Goal: Task Accomplishment & Management: Use online tool/utility

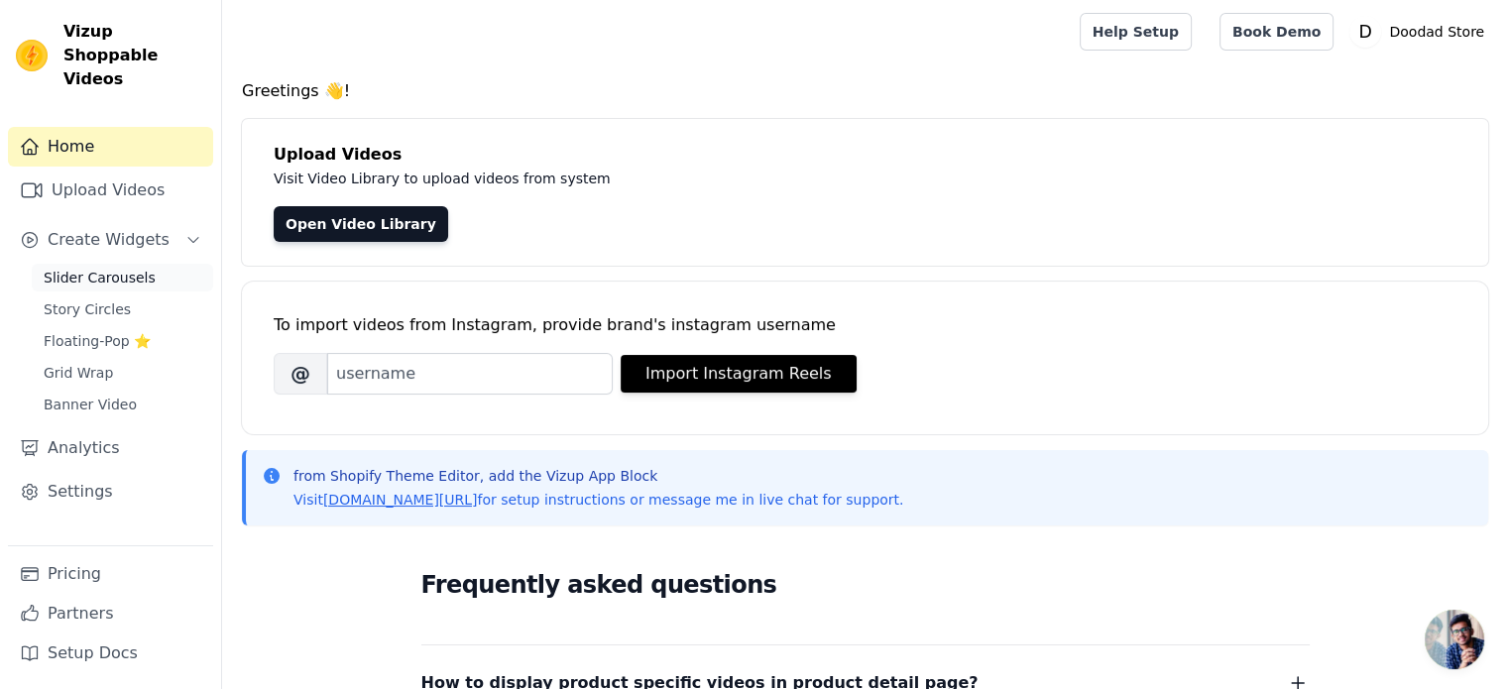
click at [111, 268] on span "Slider Carousels" at bounding box center [100, 278] width 112 height 20
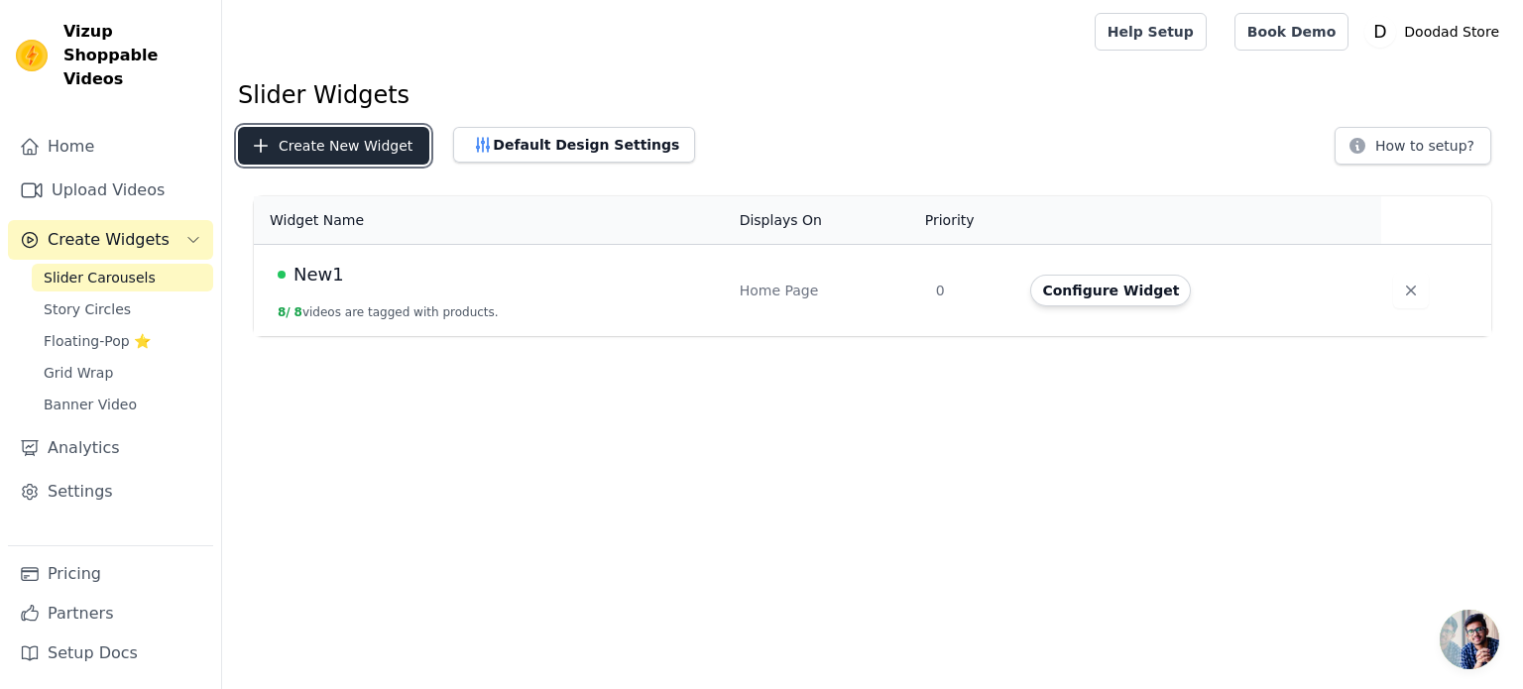
click at [369, 140] on button "Create New Widget" at bounding box center [333, 146] width 191 height 38
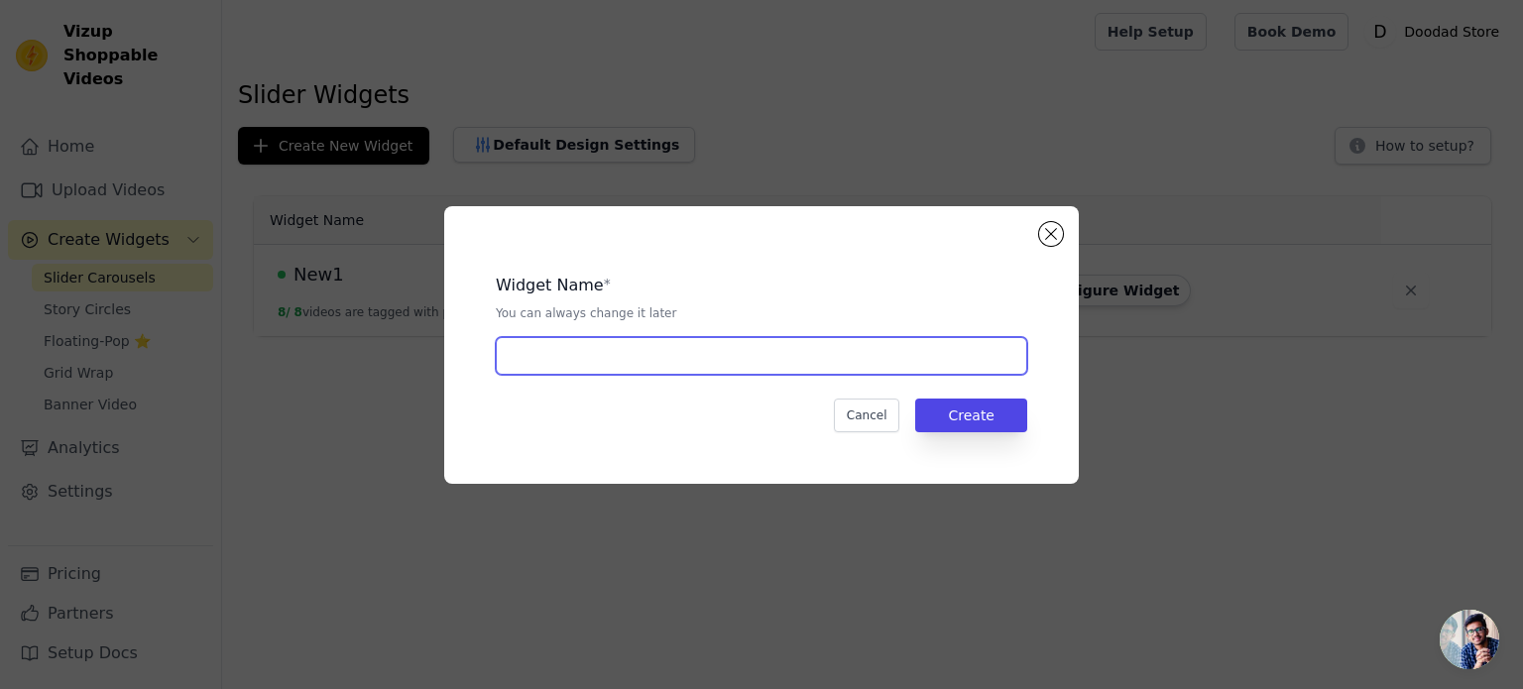
click at [701, 352] on input "text" at bounding box center [762, 356] width 532 height 38
type input "Tumbler"
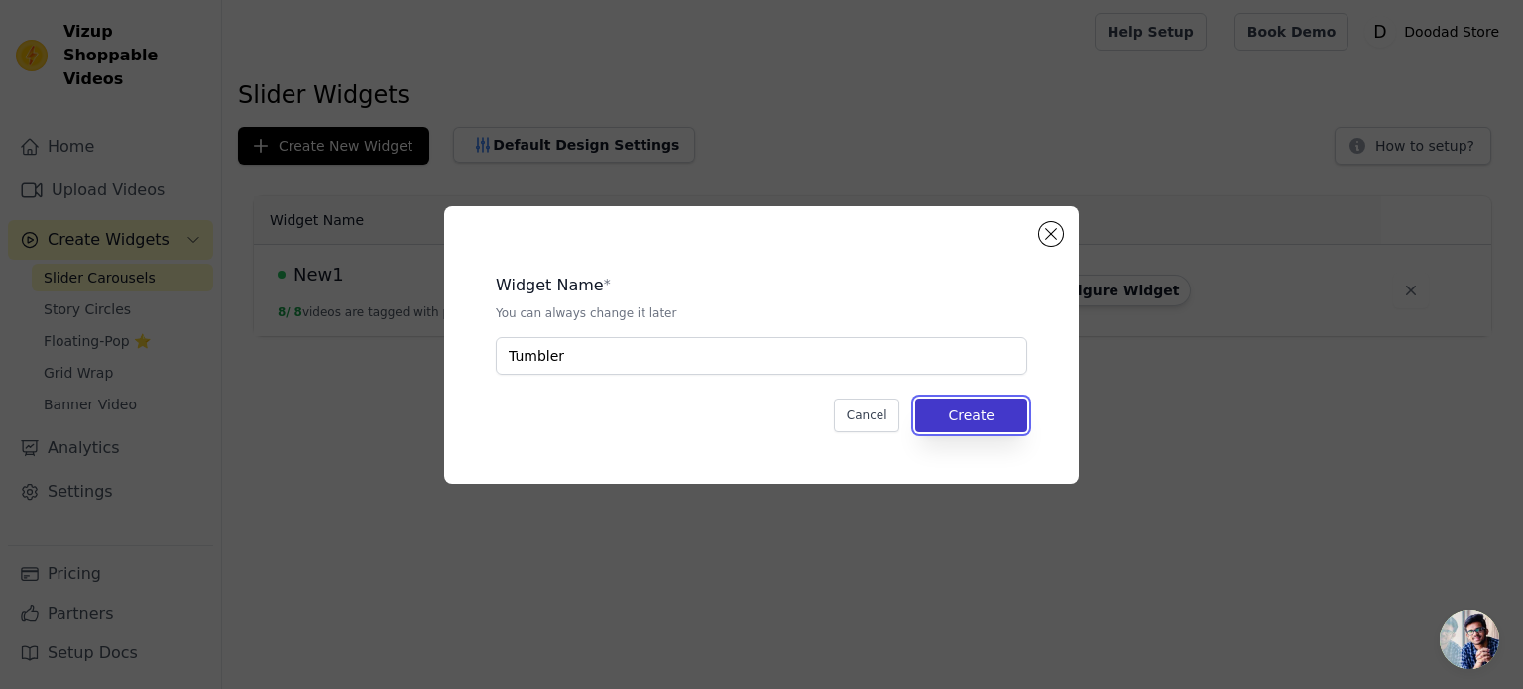
click at [1023, 421] on button "Create" at bounding box center [971, 416] width 112 height 34
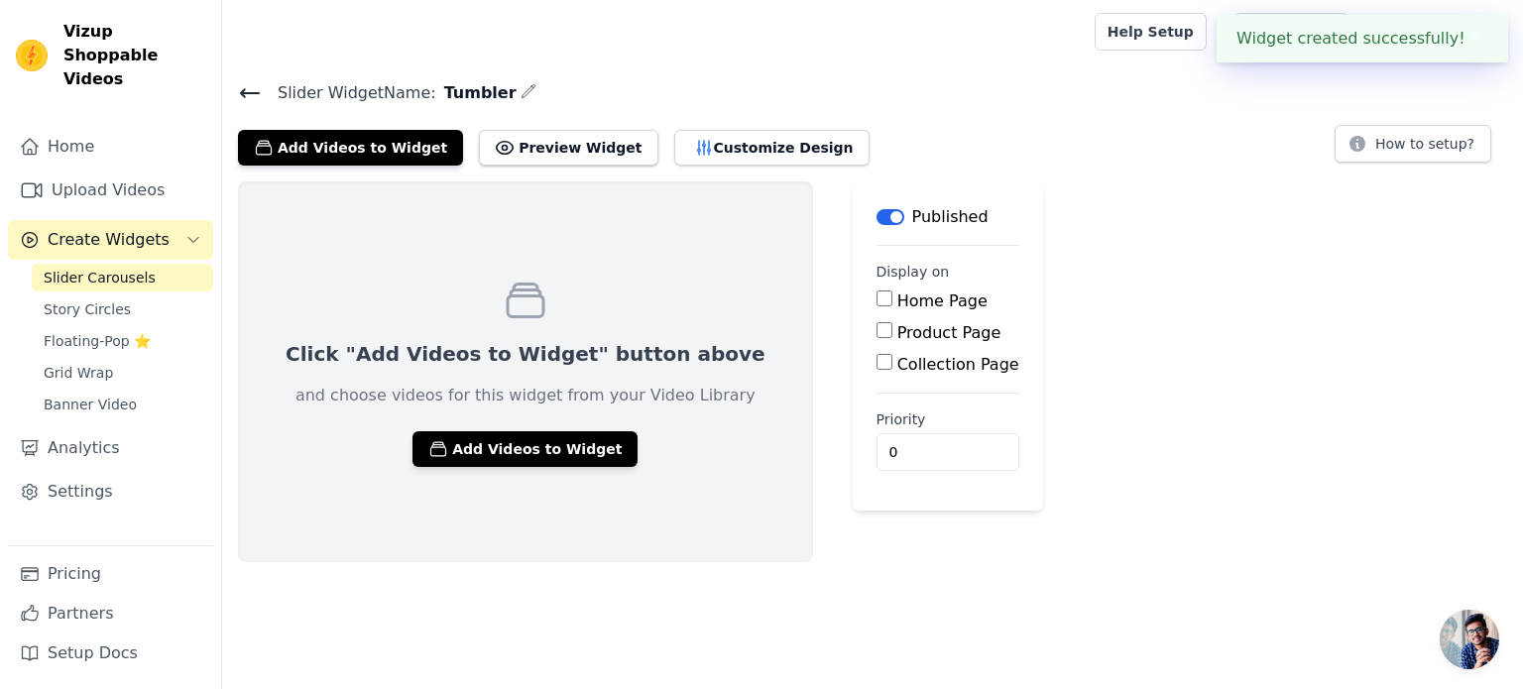
click at [877, 335] on input "Product Page" at bounding box center [885, 330] width 16 height 16
checkbox input "true"
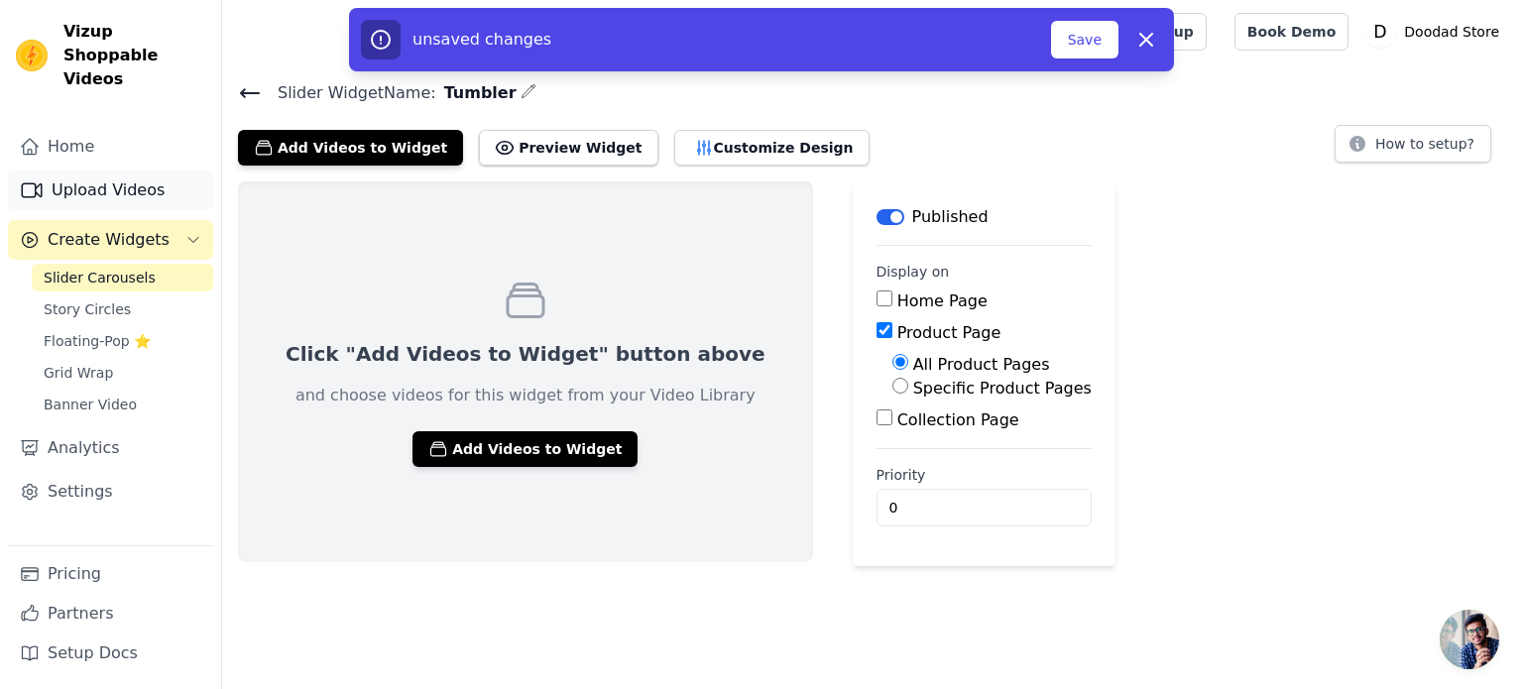
click at [141, 171] on link "Upload Videos" at bounding box center [110, 191] width 205 height 40
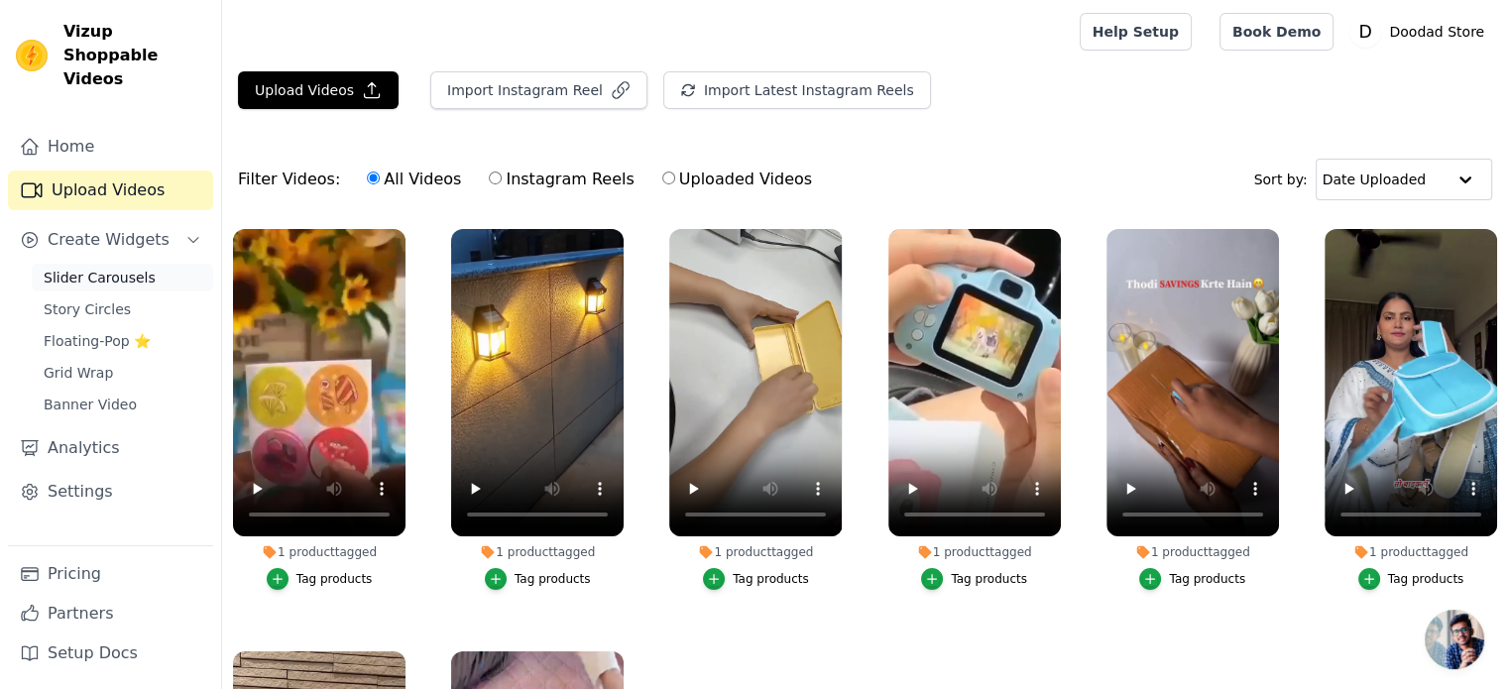
click at [106, 268] on span "Slider Carousels" at bounding box center [100, 278] width 112 height 20
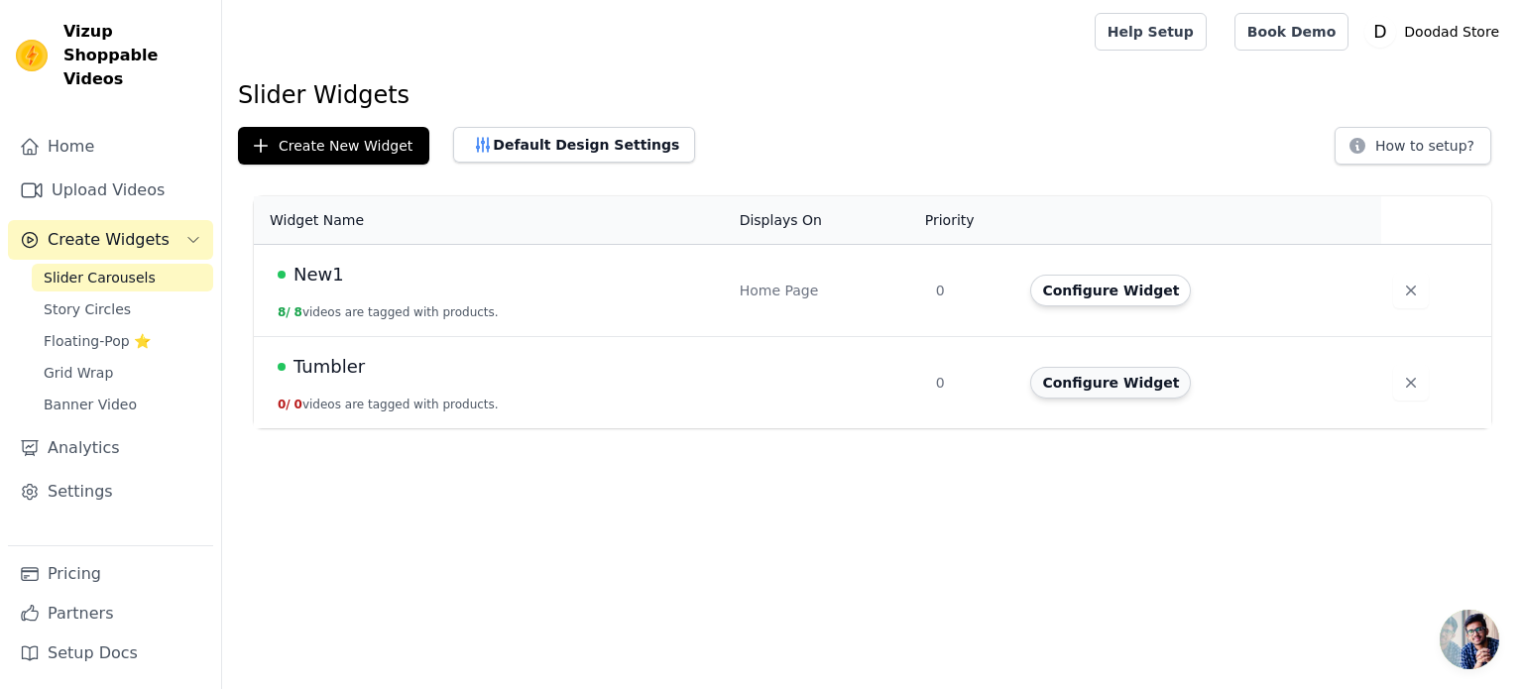
click at [1078, 390] on button "Configure Widget" at bounding box center [1110, 383] width 161 height 32
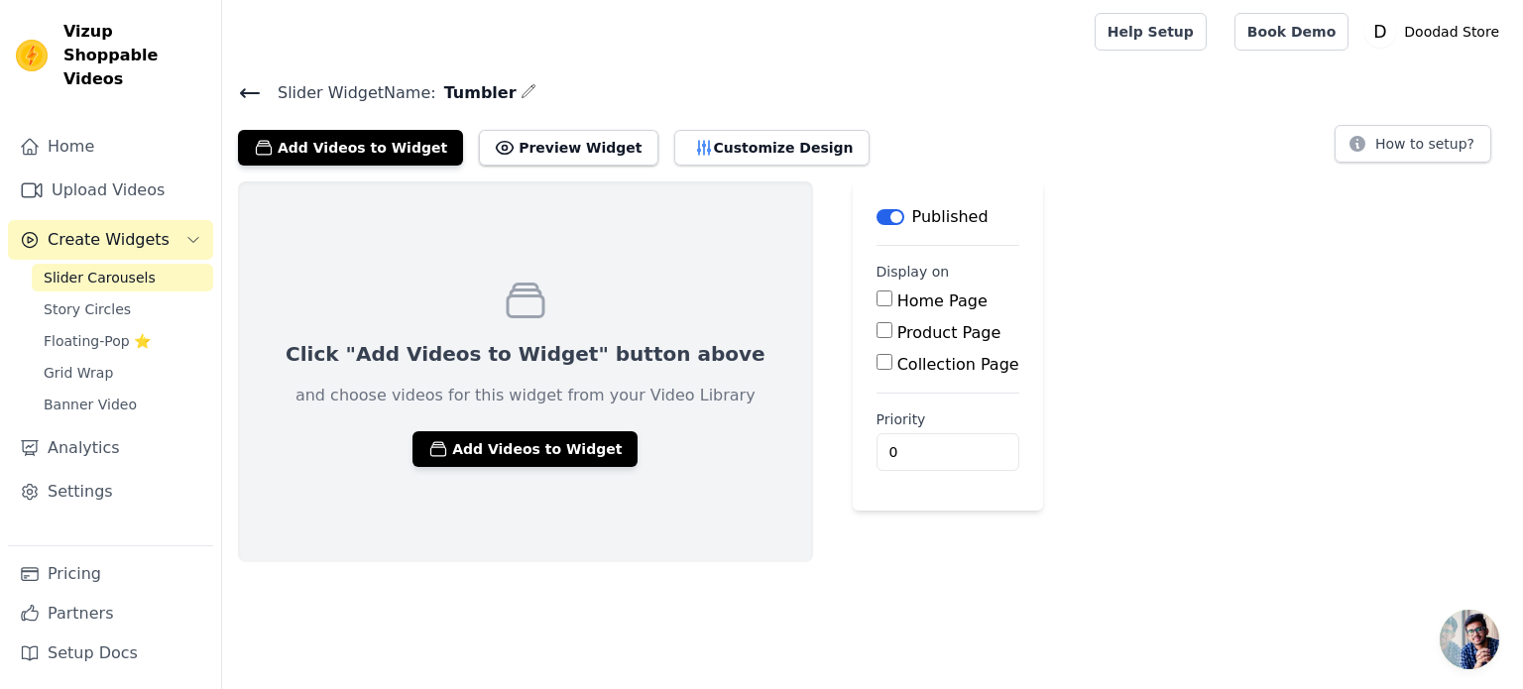
click at [246, 83] on icon at bounding box center [250, 93] width 24 height 24
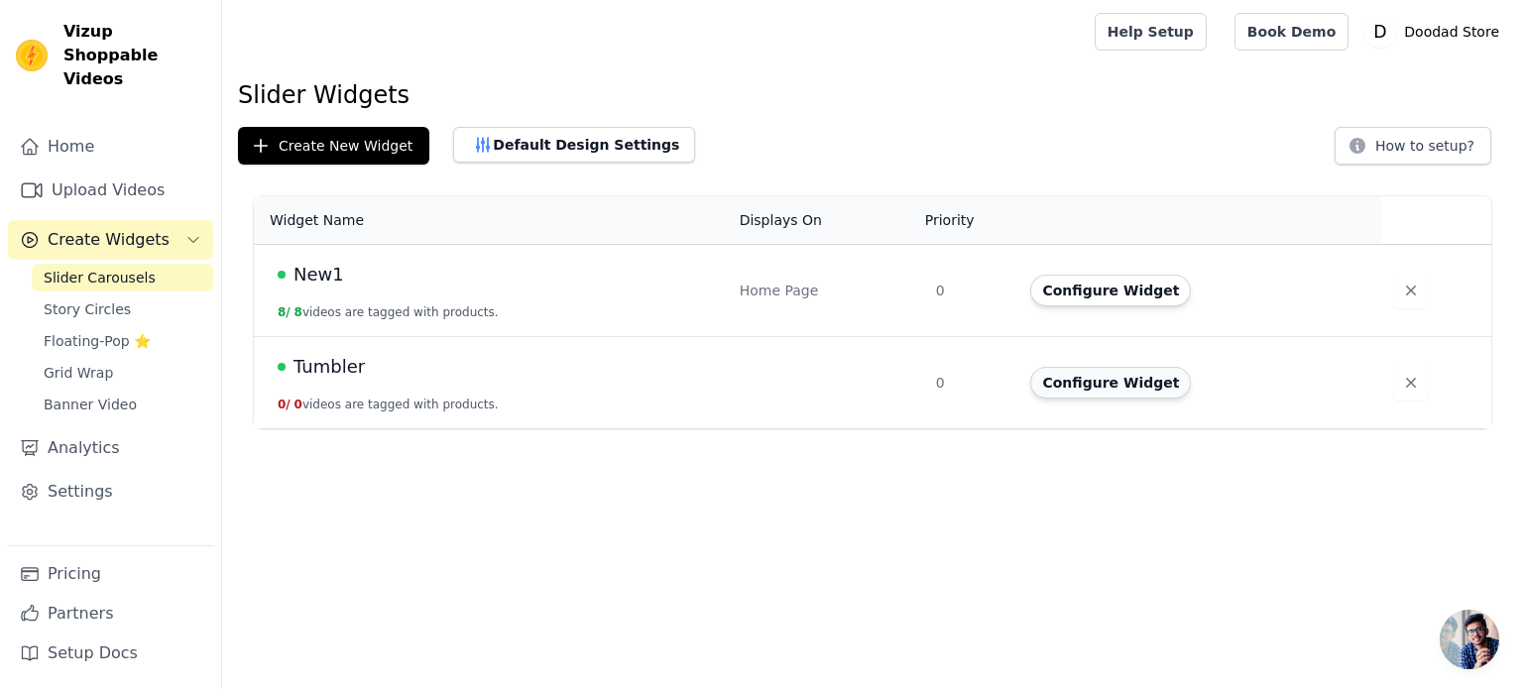
click at [1128, 381] on button "Configure Widget" at bounding box center [1110, 383] width 161 height 32
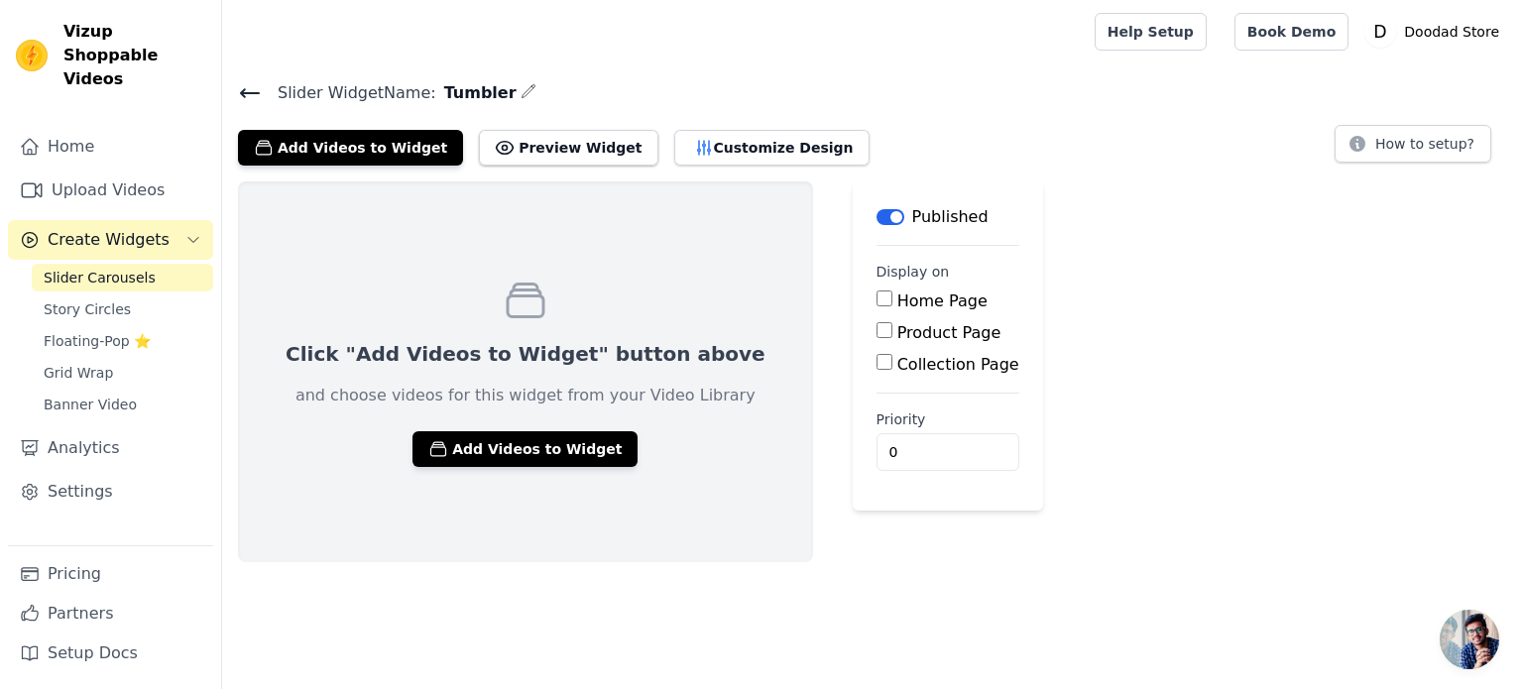
click at [877, 323] on input "Product Page" at bounding box center [885, 330] width 16 height 16
checkbox input "true"
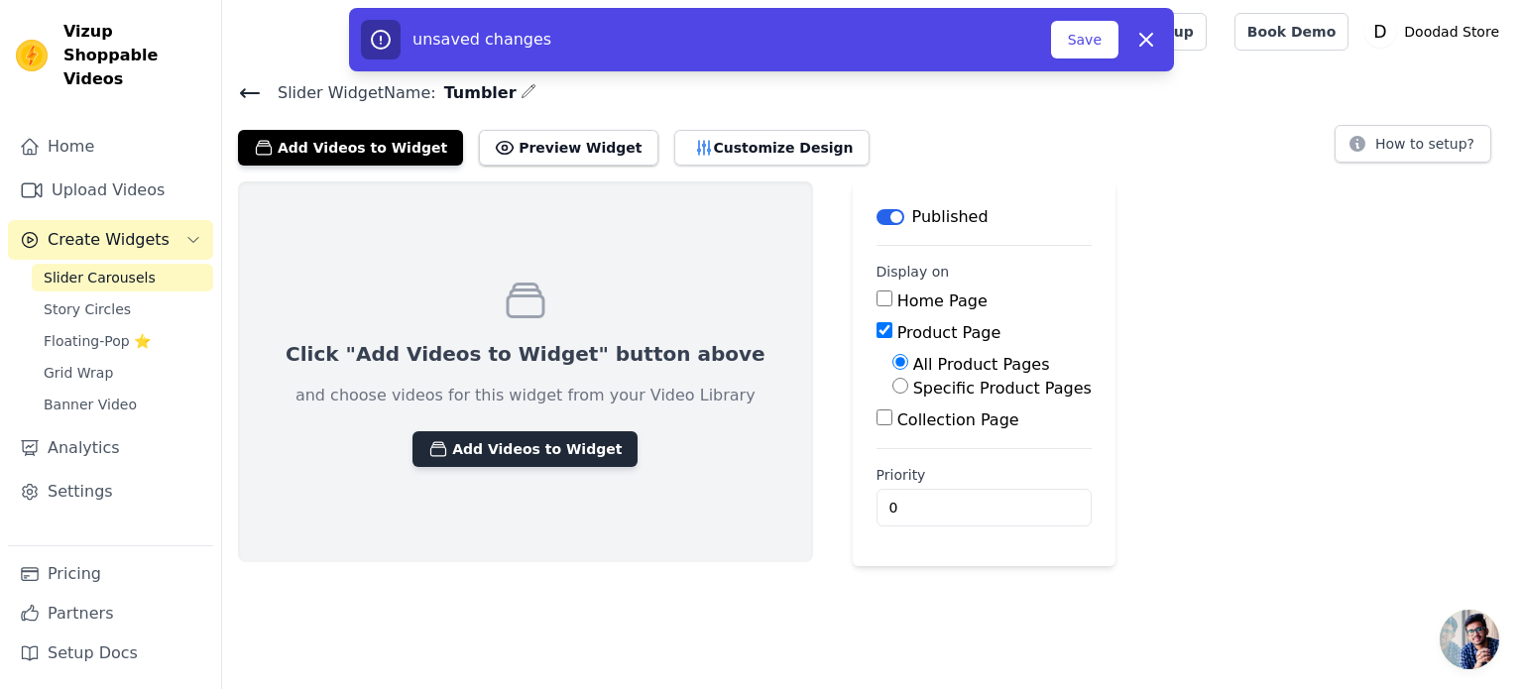
click at [478, 441] on button "Add Videos to Widget" at bounding box center [525, 449] width 225 height 36
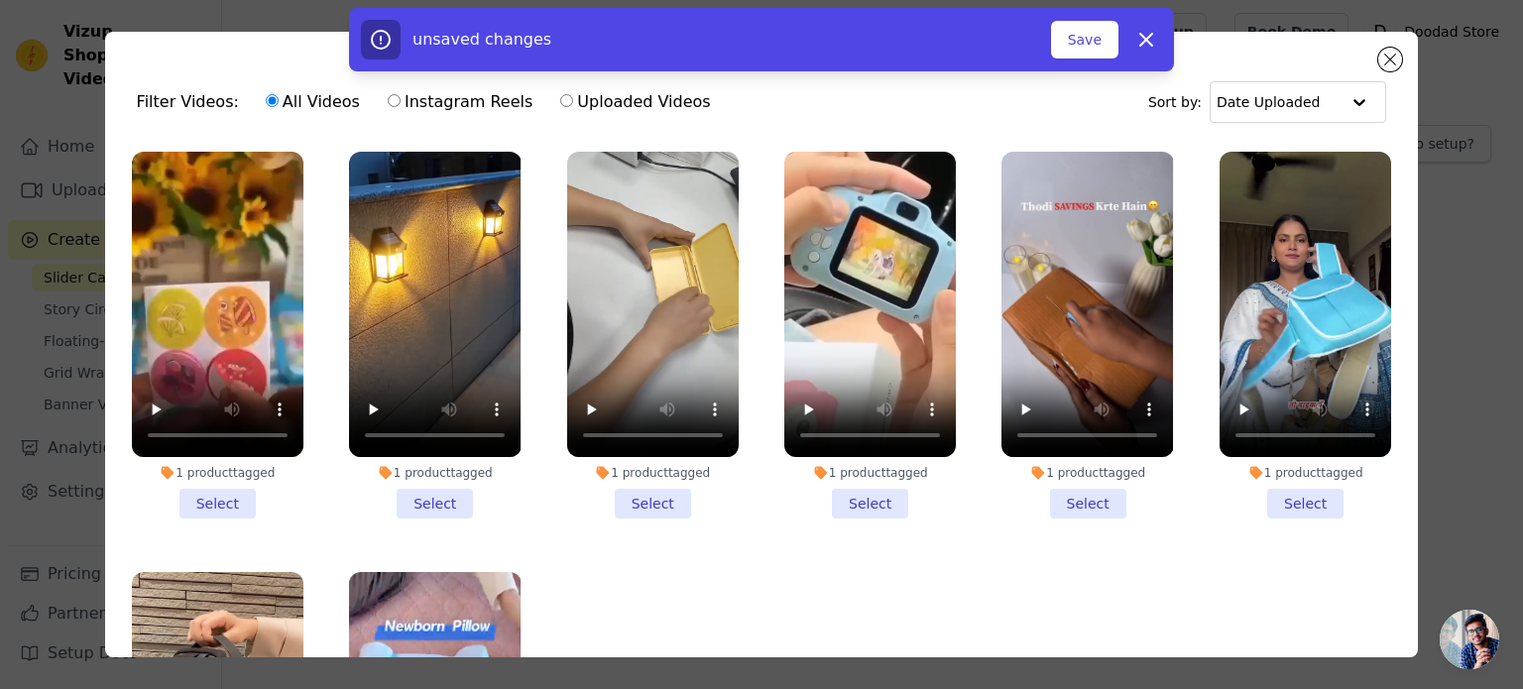
click at [1267, 495] on li "1 product tagged Select" at bounding box center [1306, 335] width 172 height 367
click at [0, 0] on input "1 product tagged Select" at bounding box center [0, 0] width 0 height 0
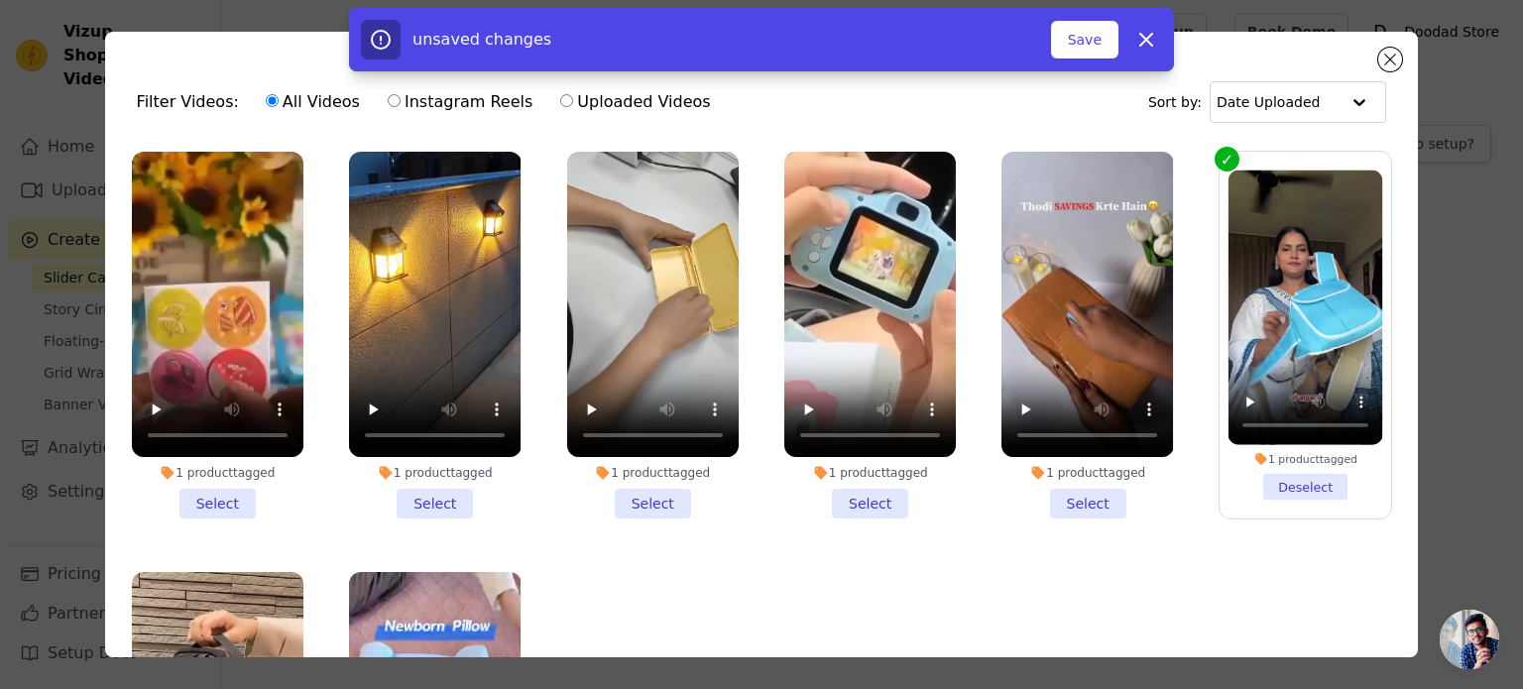
click at [1096, 505] on li "1 product tagged Select" at bounding box center [1088, 335] width 172 height 367
click at [0, 0] on input "1 product tagged Select" at bounding box center [0, 0] width 0 height 0
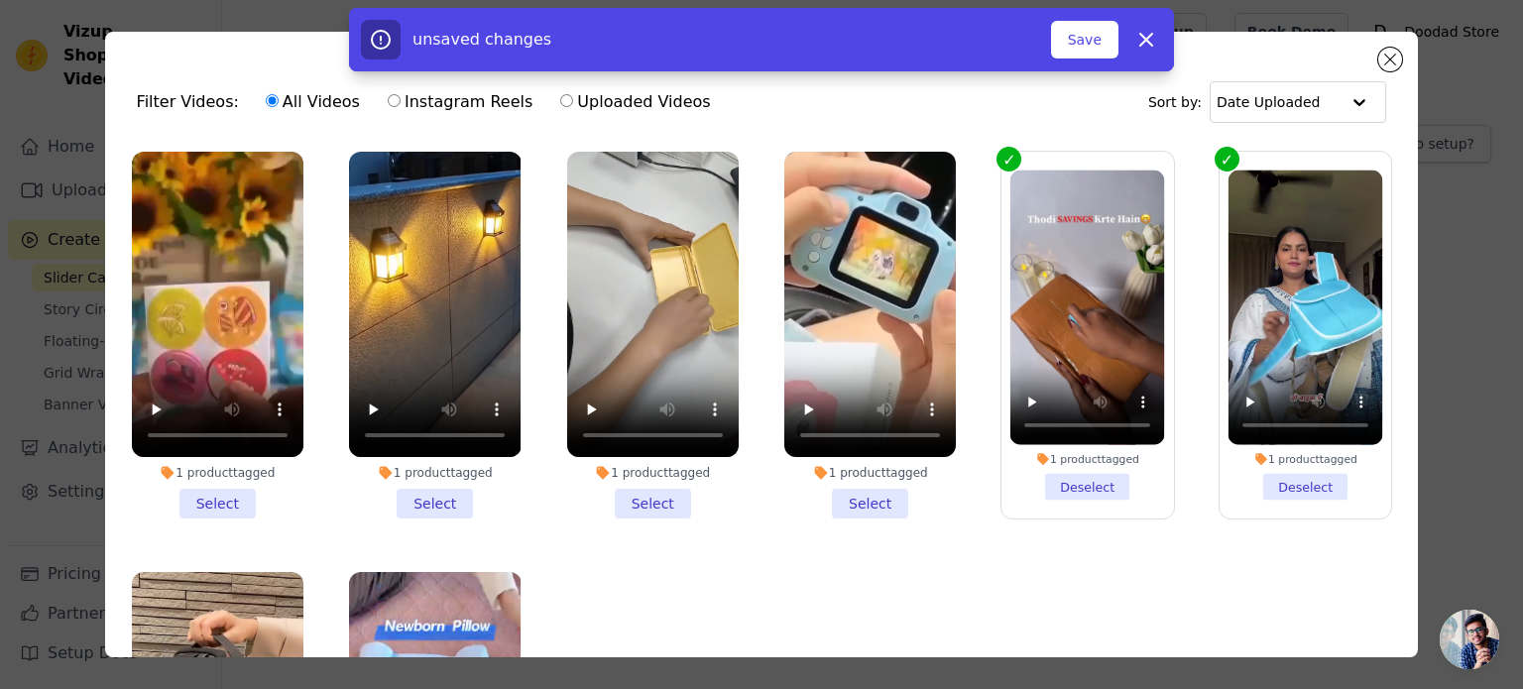
click at [875, 499] on li "1 product tagged Select" at bounding box center [870, 335] width 172 height 367
click at [0, 0] on input "1 product tagged Select" at bounding box center [0, 0] width 0 height 0
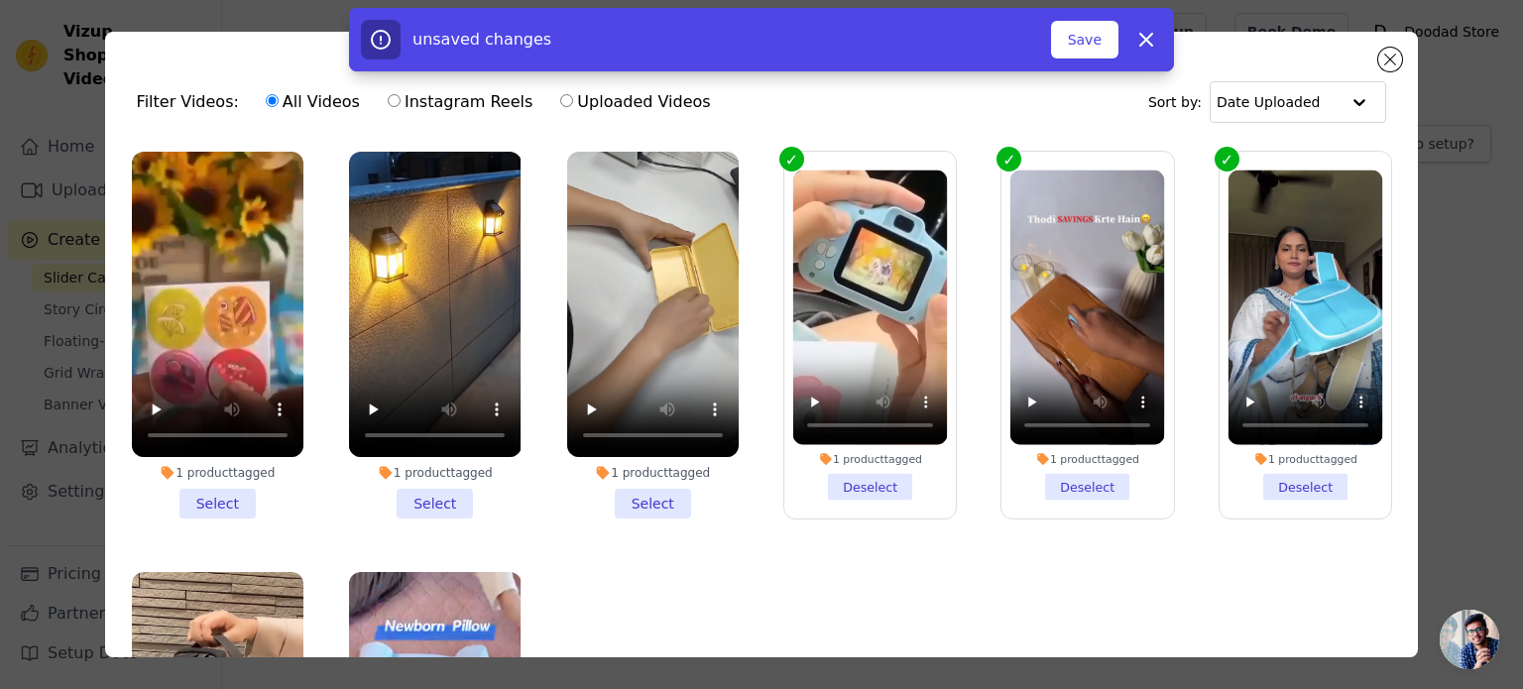
click at [662, 500] on li "1 product tagged Select" at bounding box center [653, 335] width 172 height 367
click at [0, 0] on input "1 product tagged Select" at bounding box center [0, 0] width 0 height 0
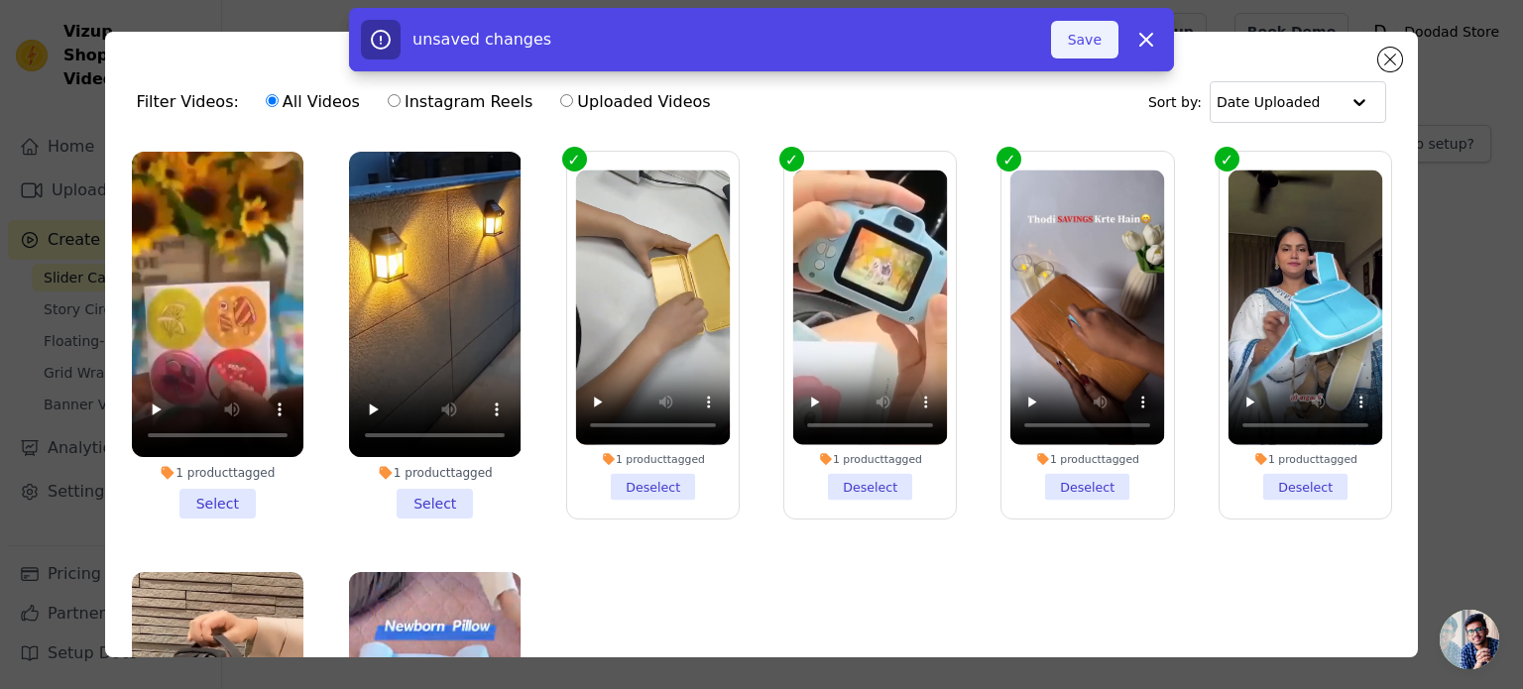
click at [1072, 36] on button "Save" at bounding box center [1084, 40] width 67 height 38
click at [1079, 46] on button "Save" at bounding box center [1084, 40] width 67 height 38
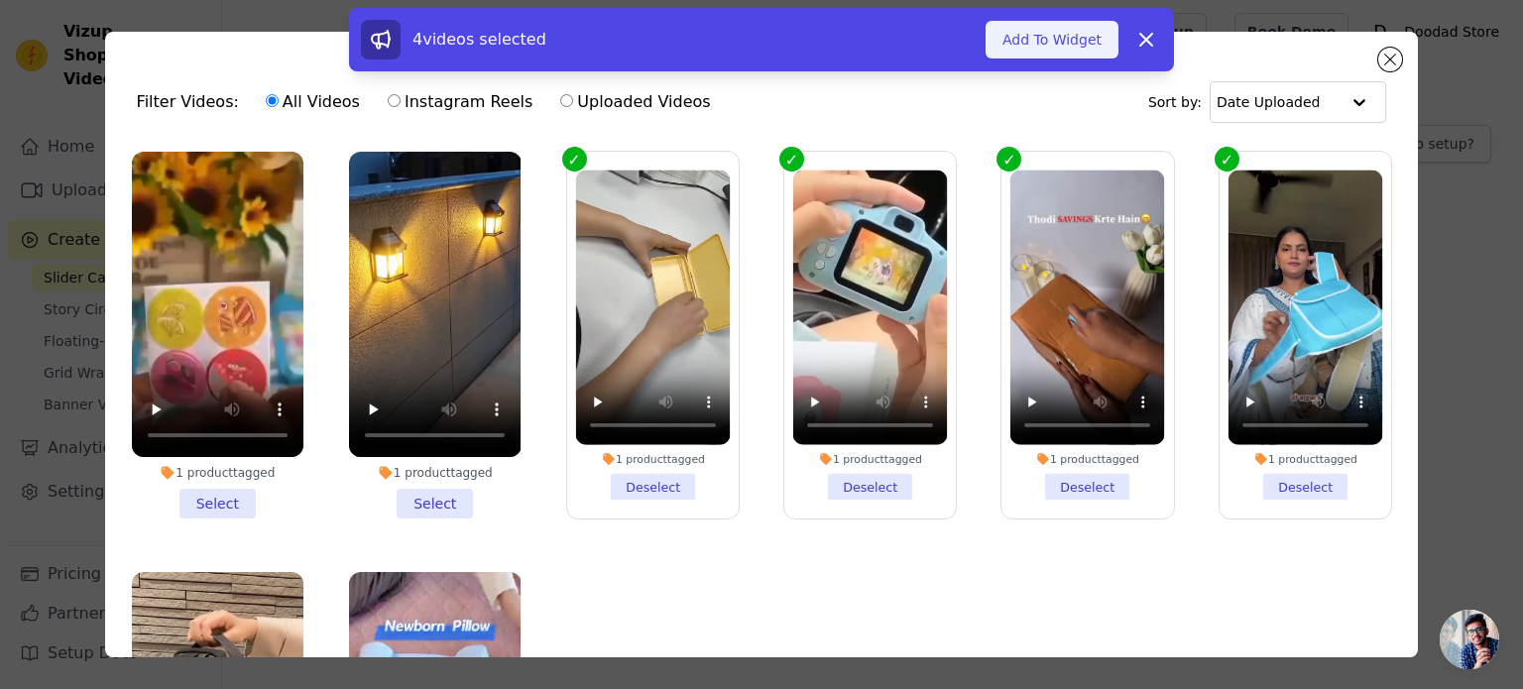
click at [1083, 45] on button "Add To Widget" at bounding box center [1052, 40] width 133 height 38
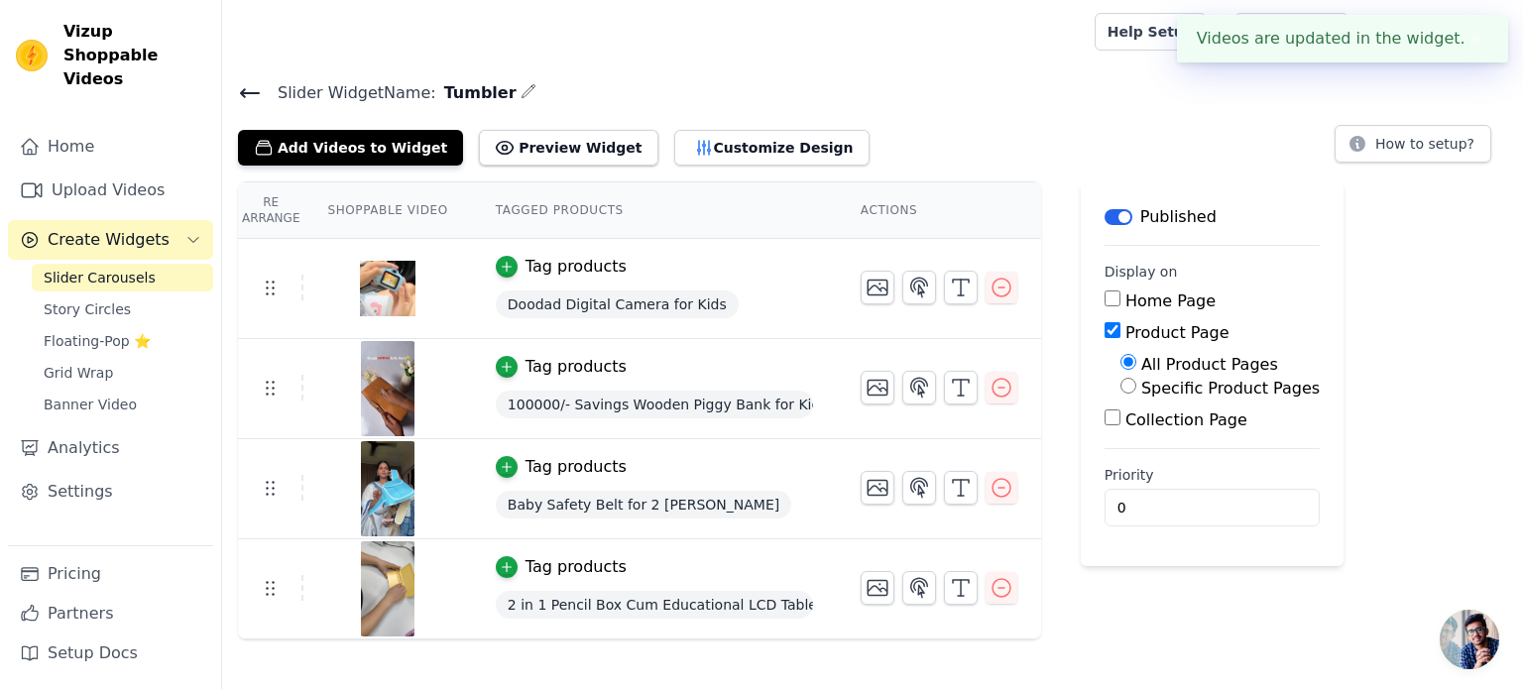
click at [1472, 416] on div "Re Arrange Shoppable Video Tagged Products Actions Tag products Doodad Digital …" at bounding box center [872, 410] width 1301 height 458
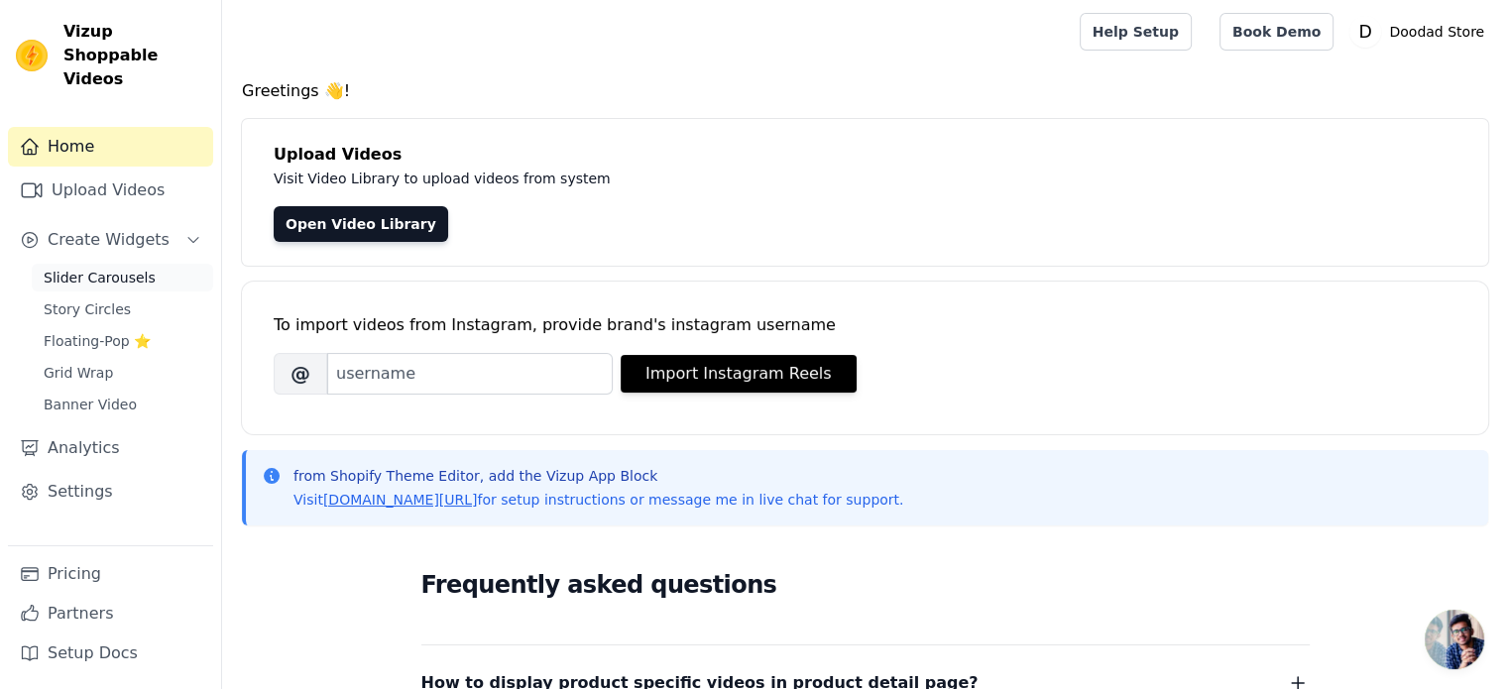
click at [128, 268] on span "Slider Carousels" at bounding box center [100, 278] width 112 height 20
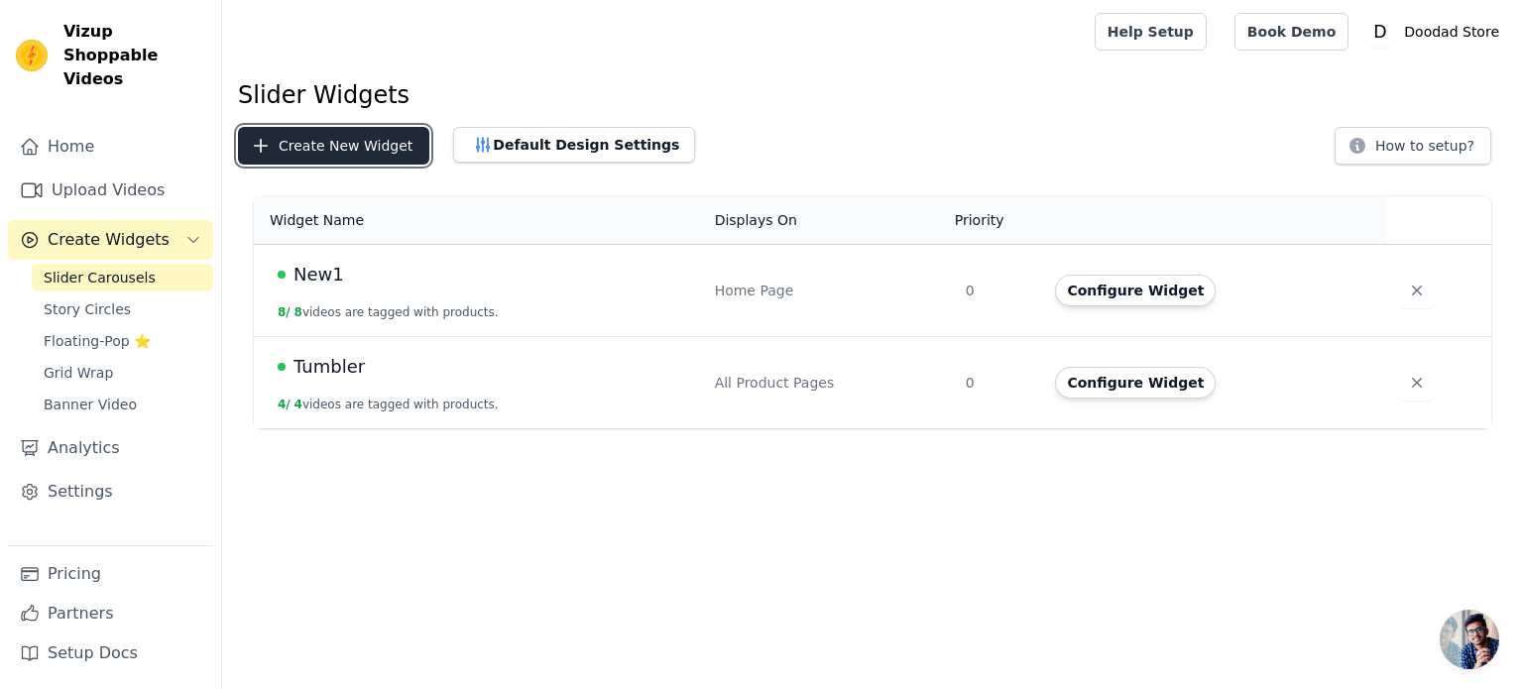
click at [355, 149] on button "Create New Widget" at bounding box center [333, 146] width 191 height 38
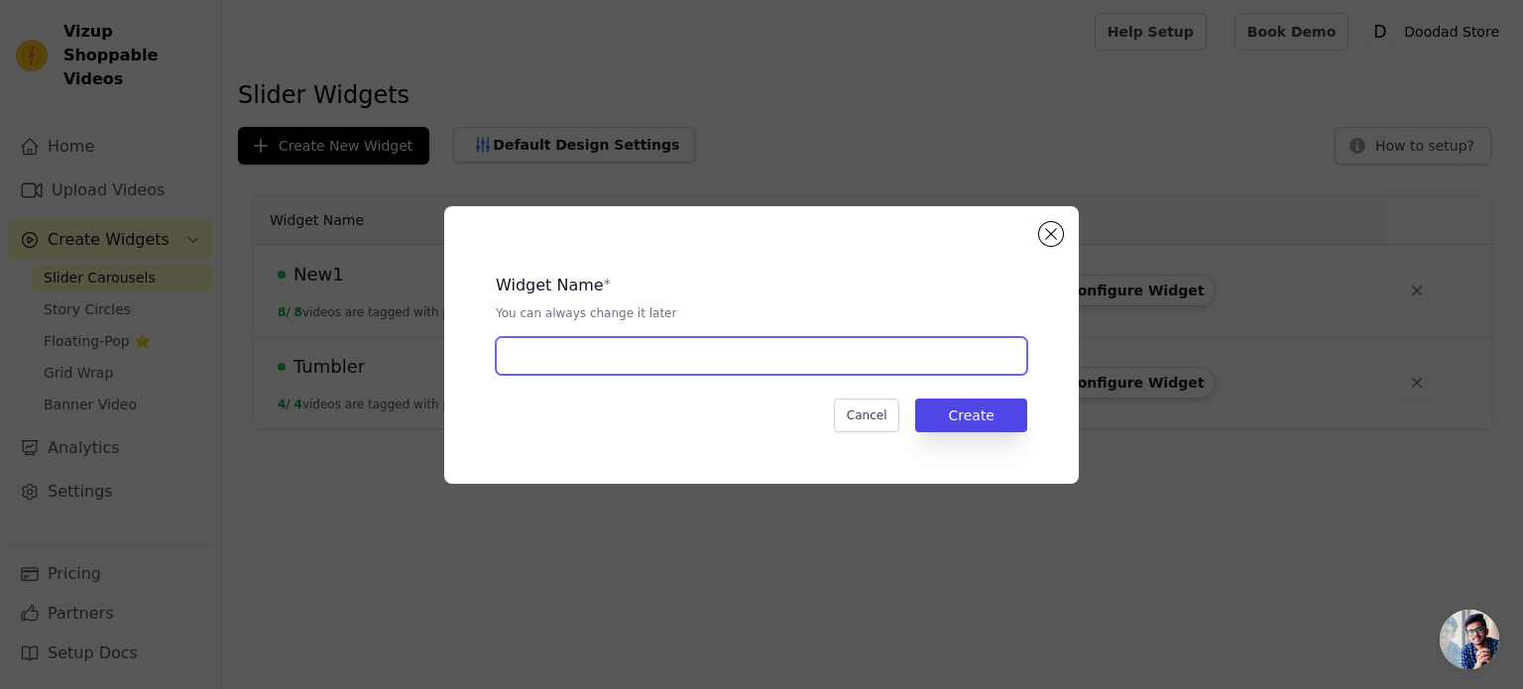
click at [682, 352] on input "text" at bounding box center [762, 356] width 532 height 38
type input "Safety Belt"
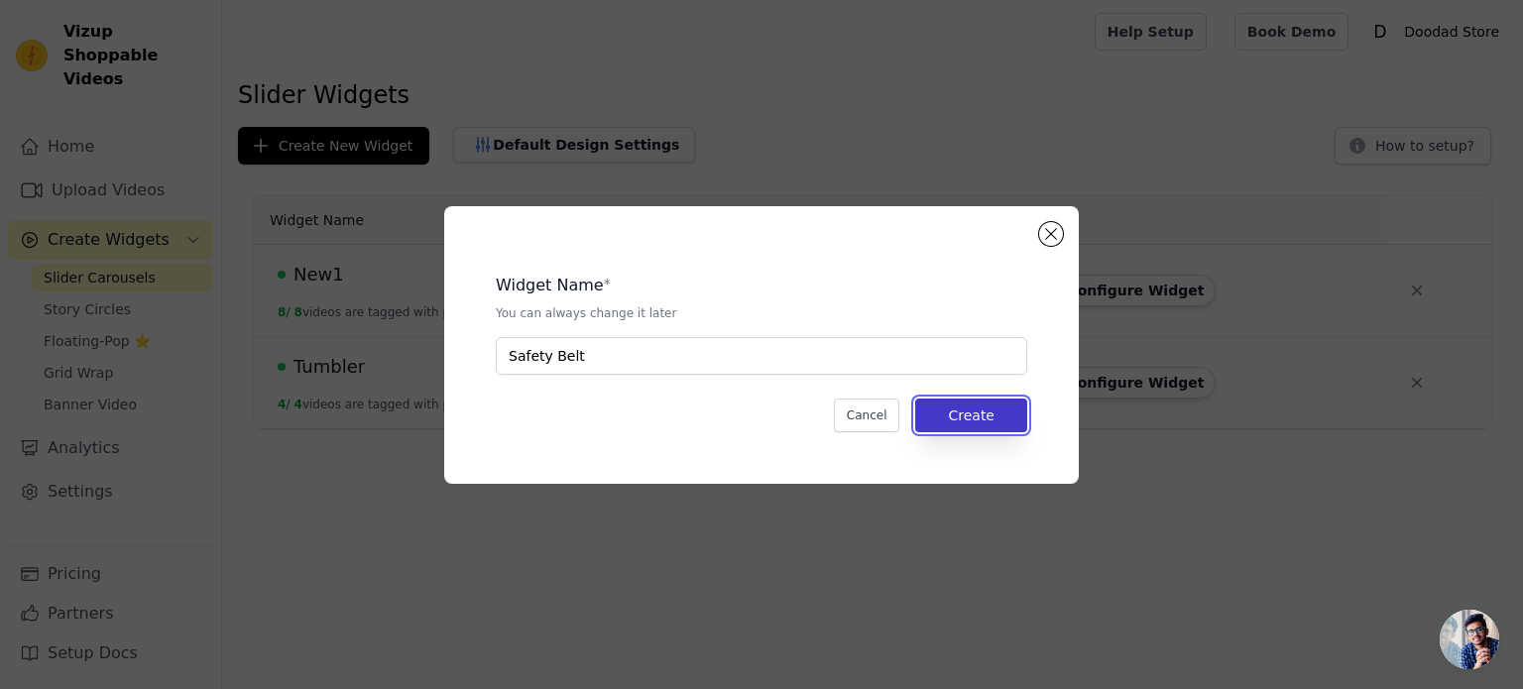
click at [1015, 413] on button "Create" at bounding box center [971, 416] width 112 height 34
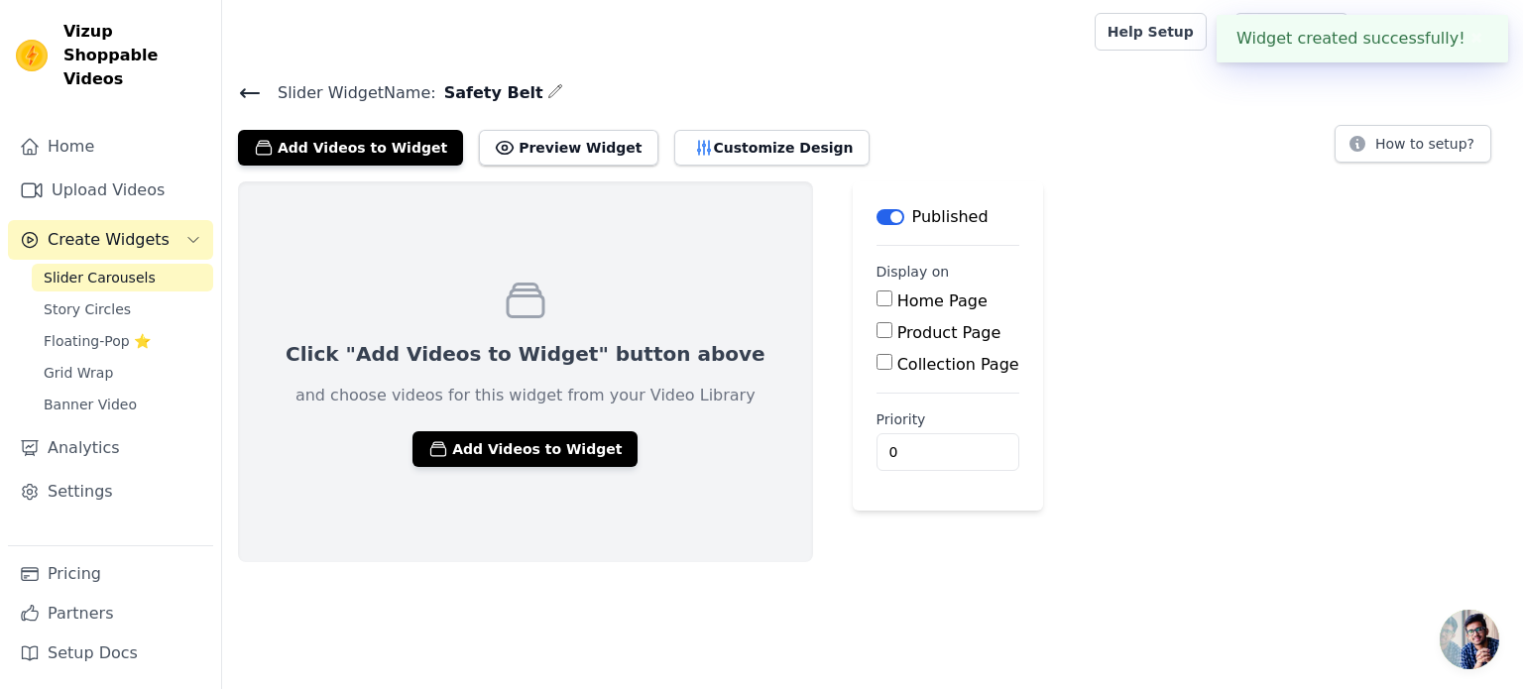
click at [877, 332] on input "Product Page" at bounding box center [885, 330] width 16 height 16
checkbox input "true"
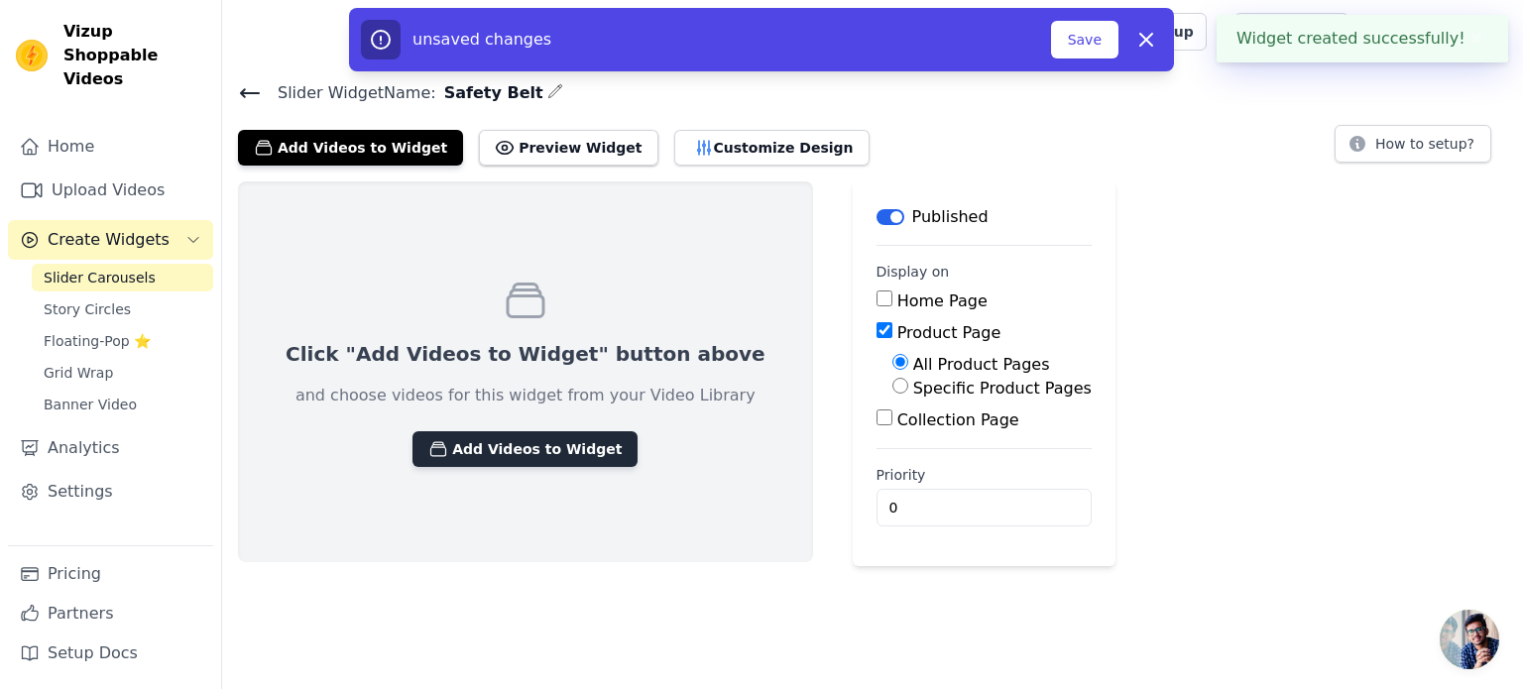
click at [520, 459] on button "Add Videos to Widget" at bounding box center [525, 449] width 225 height 36
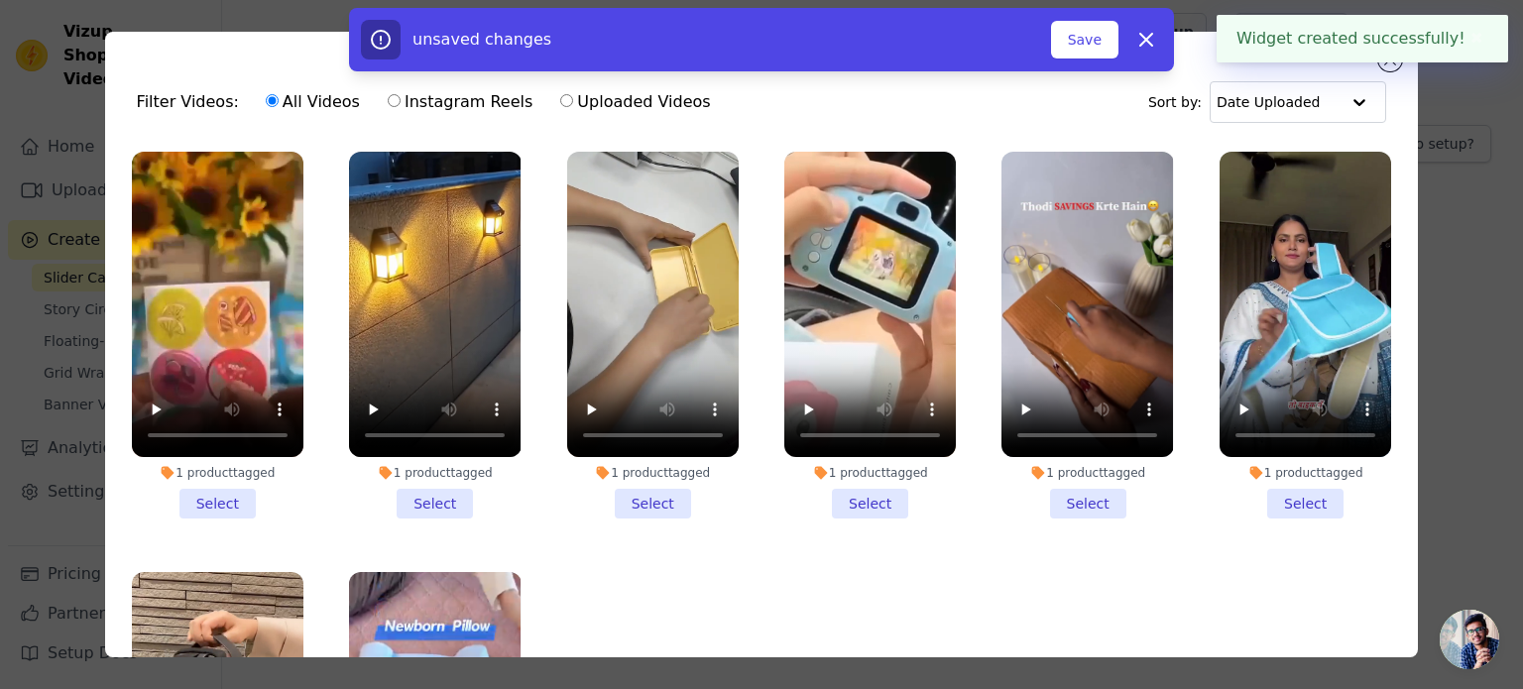
click at [1288, 482] on li "1 product tagged Select" at bounding box center [1306, 335] width 172 height 367
click at [0, 0] on input "1 product tagged Select" at bounding box center [0, 0] width 0 height 0
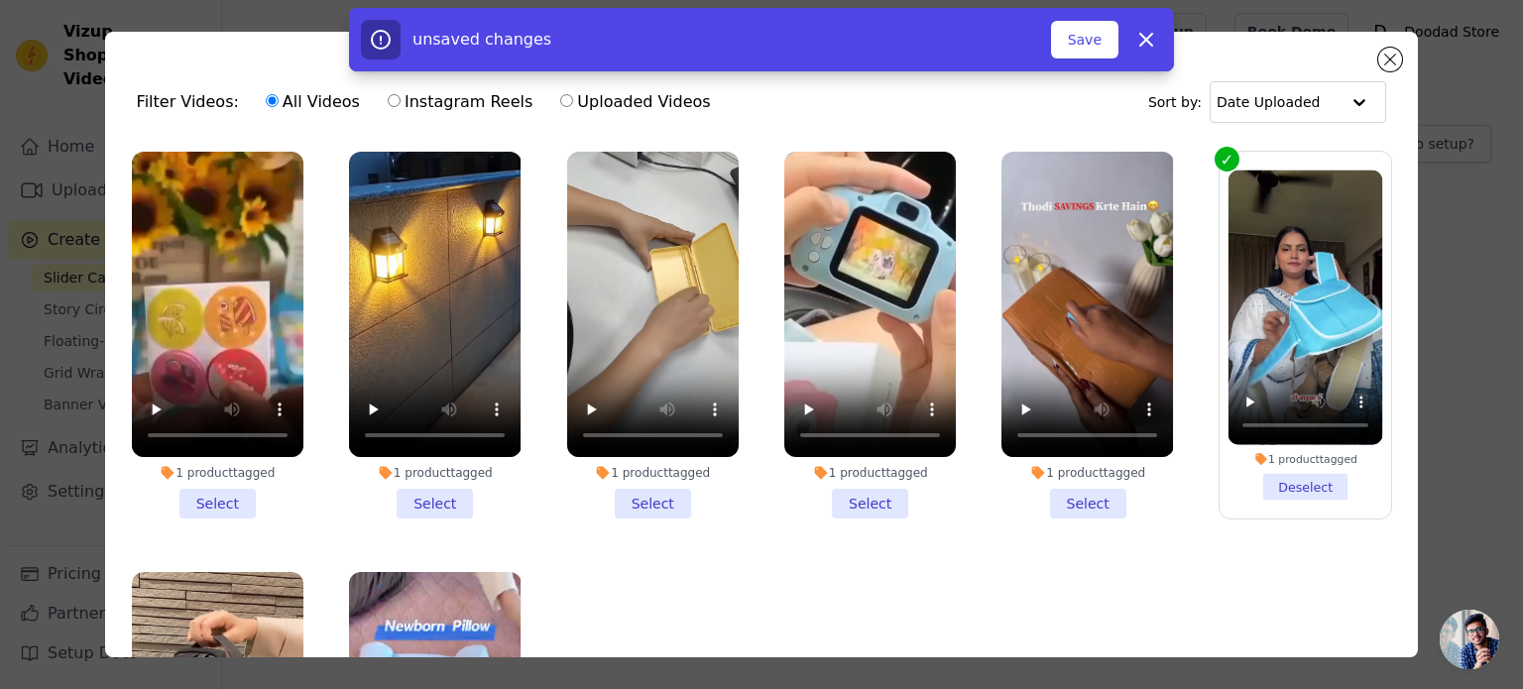
click at [1042, 505] on li "1 product tagged Select" at bounding box center [1088, 335] width 172 height 367
click at [0, 0] on input "1 product tagged Select" at bounding box center [0, 0] width 0 height 0
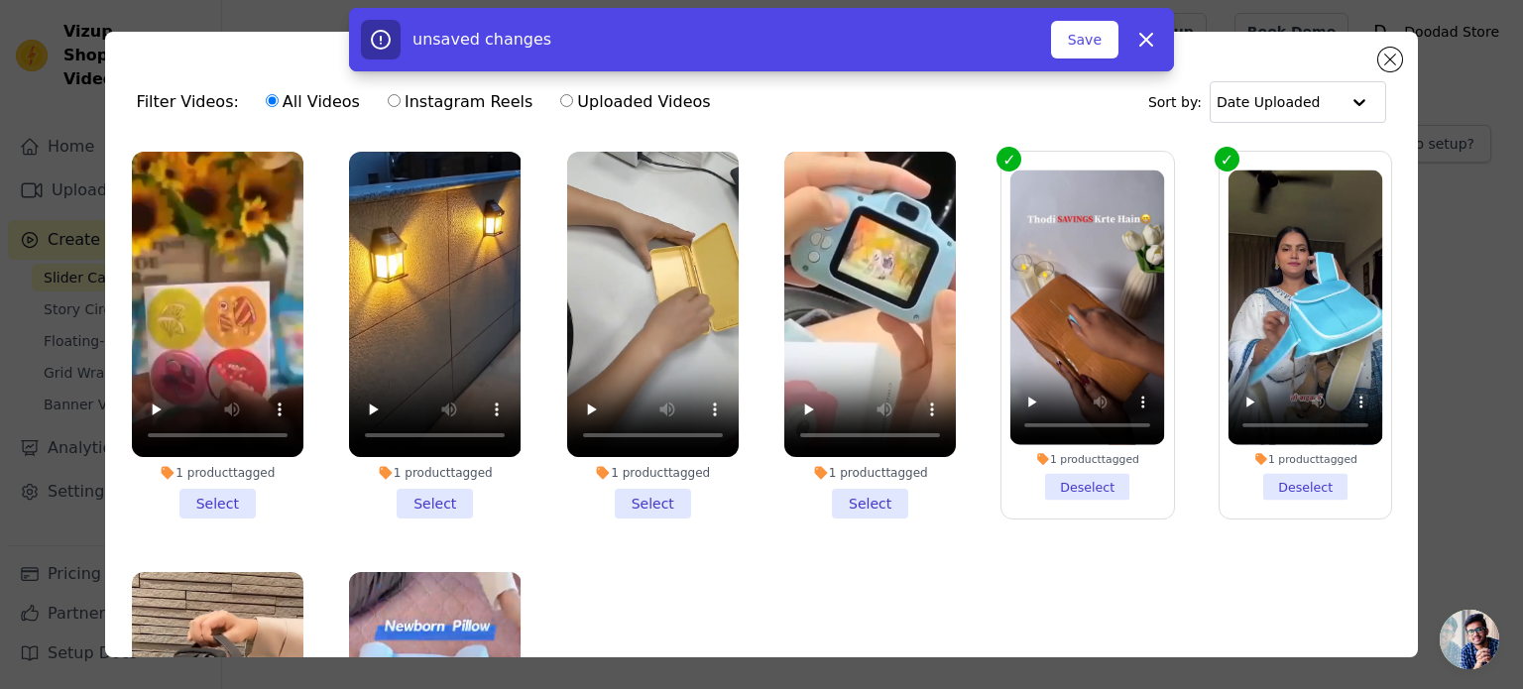
click at [844, 496] on li "1 product tagged Select" at bounding box center [870, 335] width 172 height 367
click at [0, 0] on input "1 product tagged Select" at bounding box center [0, 0] width 0 height 0
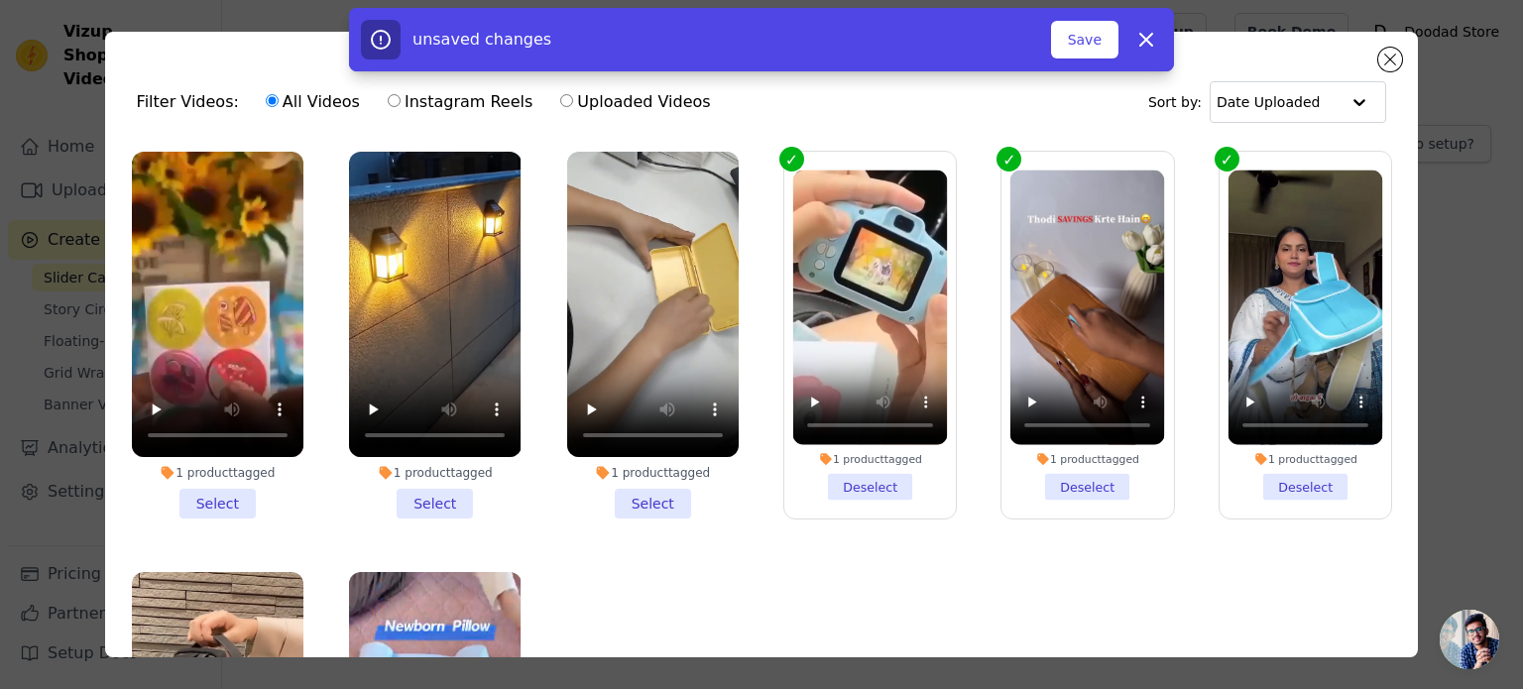
click at [619, 496] on li "1 product tagged Select" at bounding box center [653, 335] width 172 height 367
click at [0, 0] on input "1 product tagged Select" at bounding box center [0, 0] width 0 height 0
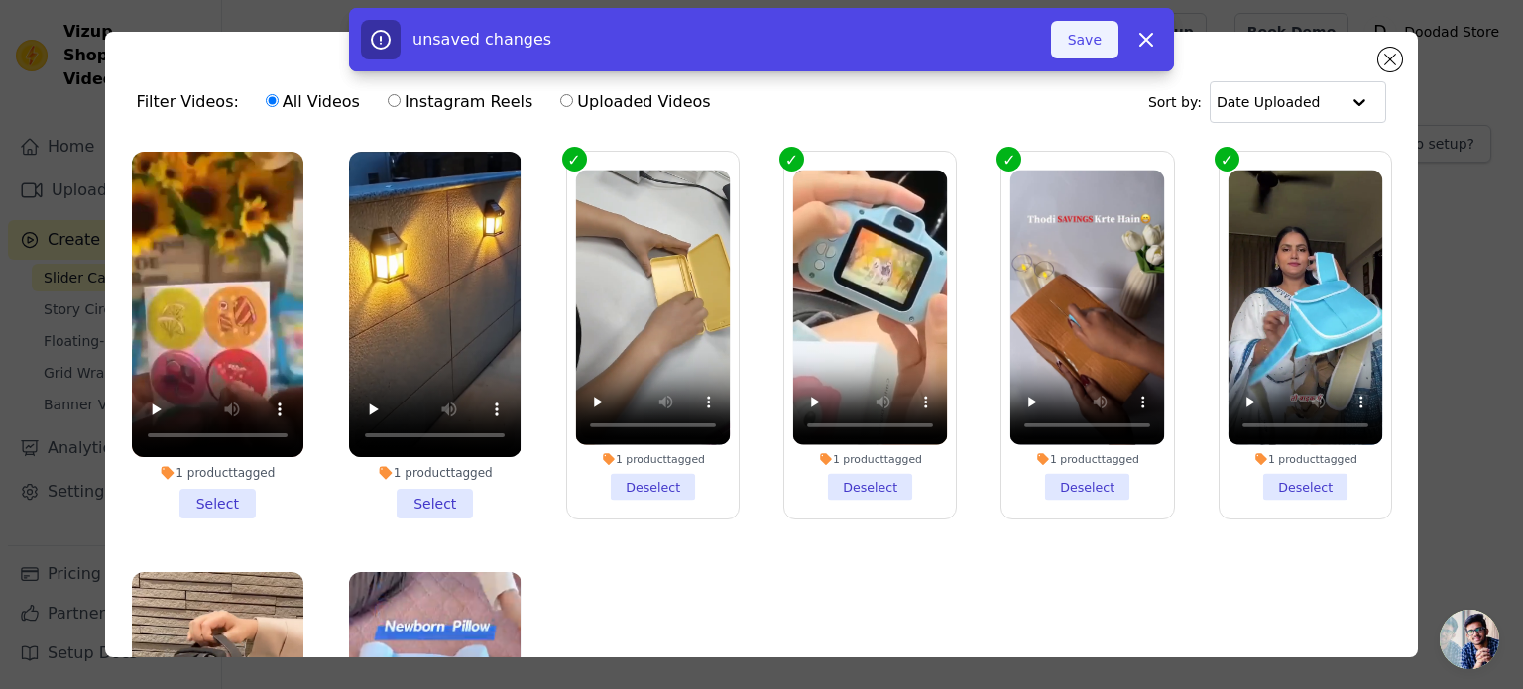
click at [1079, 44] on button "Save" at bounding box center [1084, 40] width 67 height 38
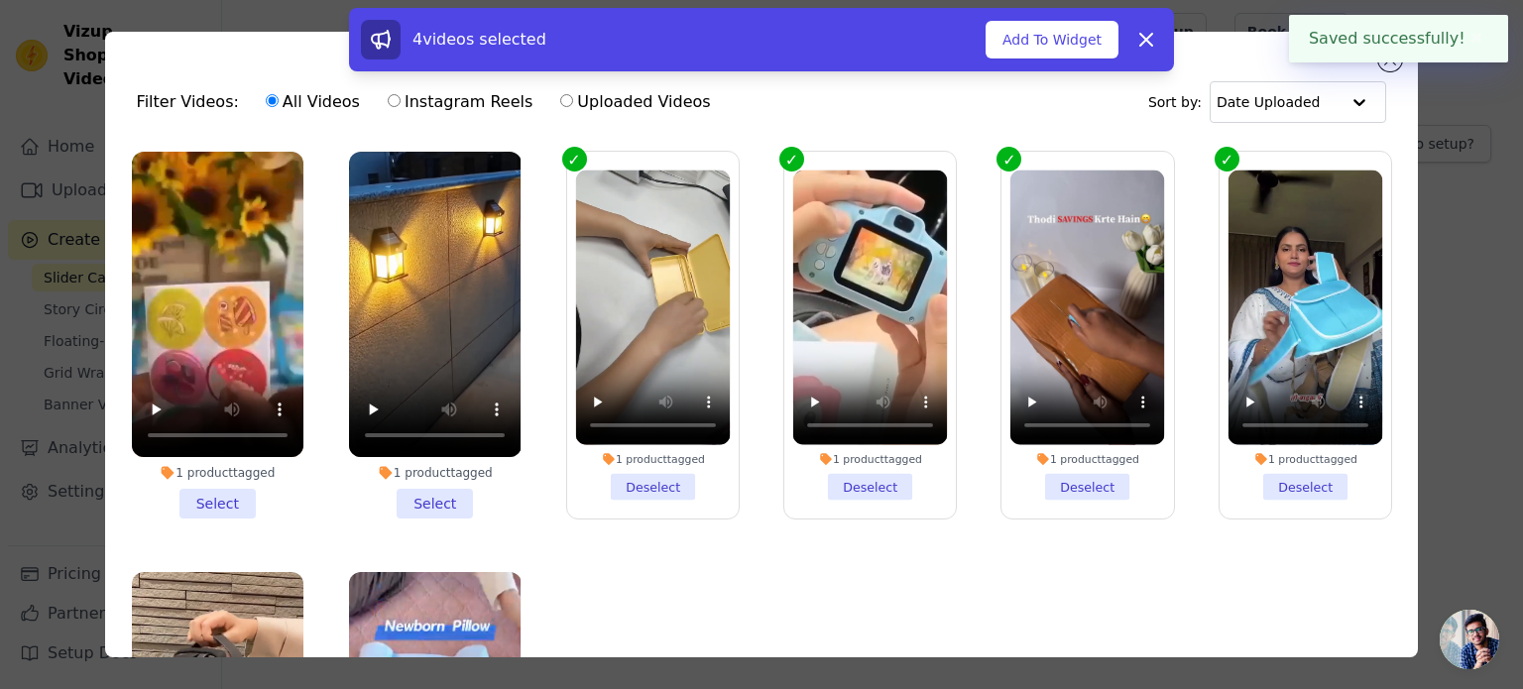
click at [1467, 42] on button "✖" at bounding box center [1477, 39] width 23 height 24
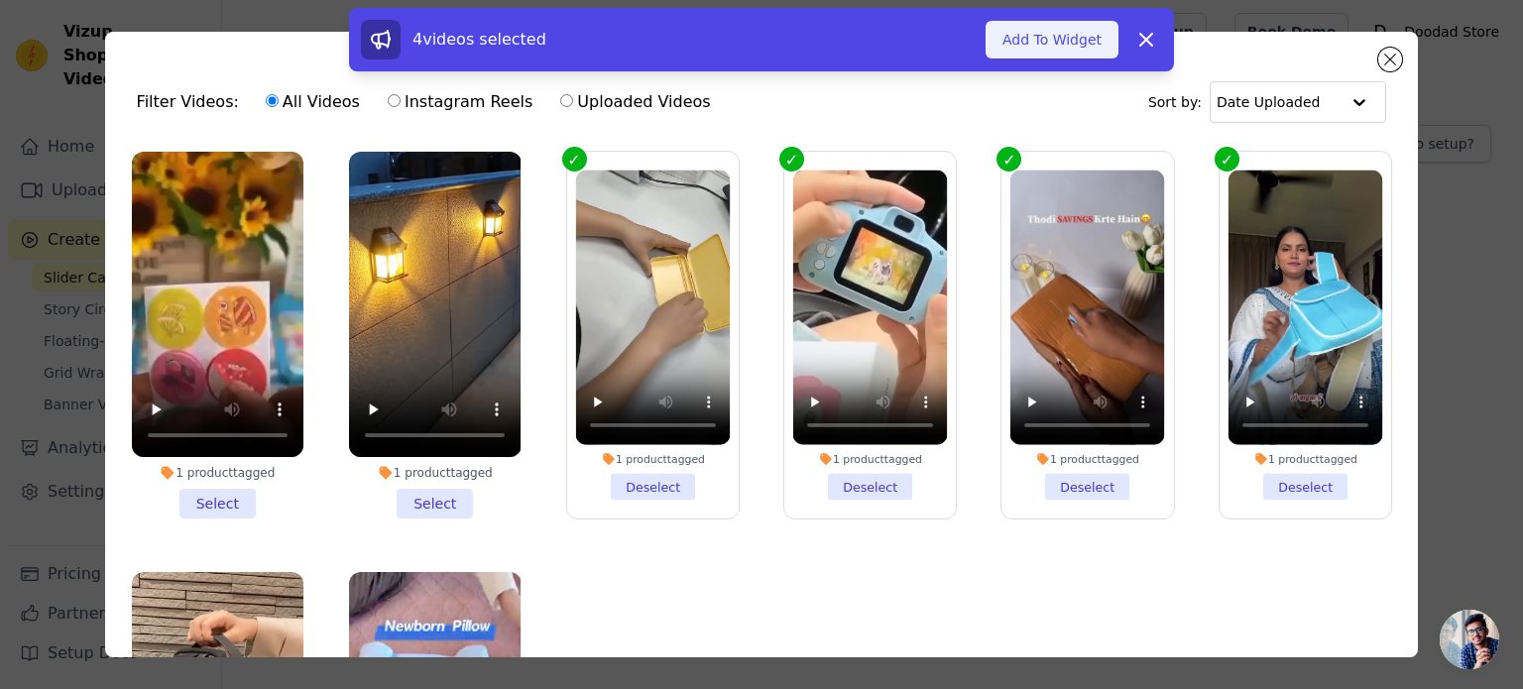
click at [1055, 55] on button "Add To Widget" at bounding box center [1052, 40] width 133 height 38
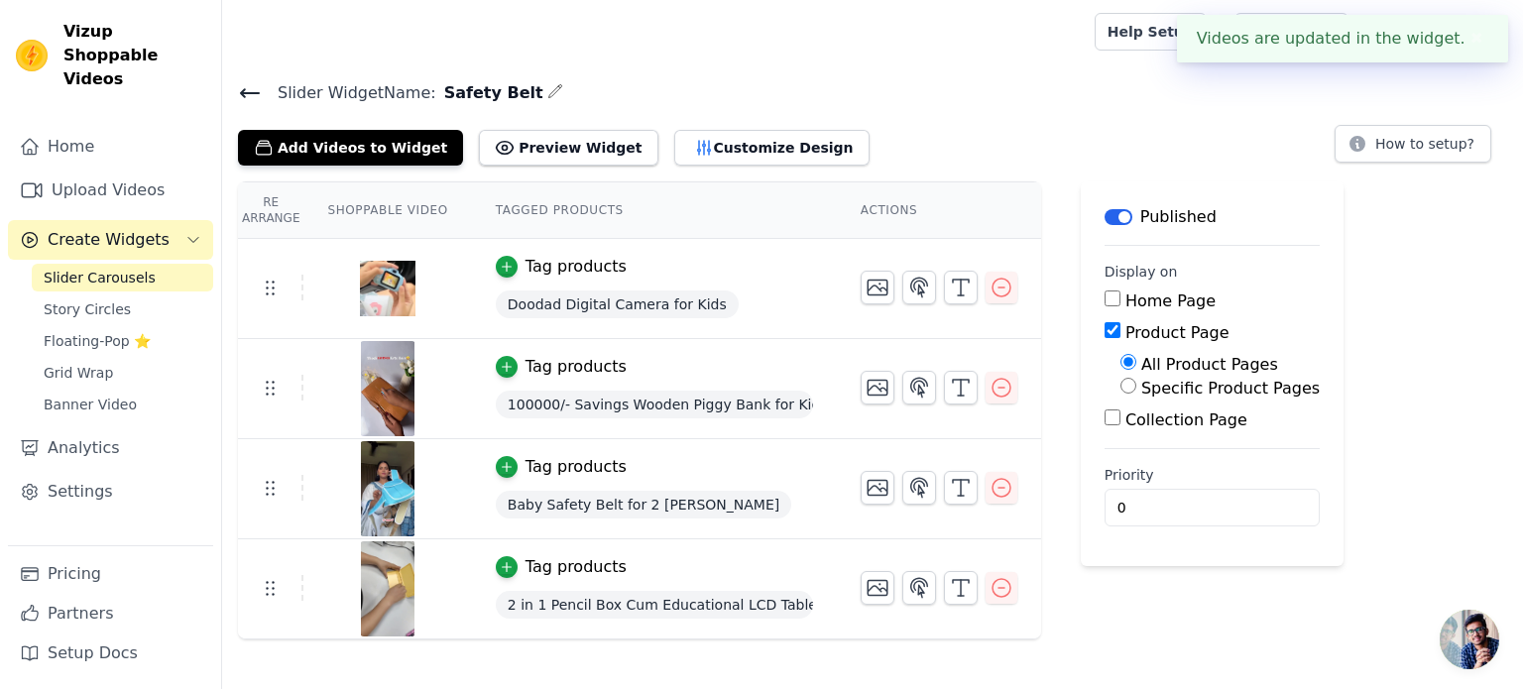
click at [1121, 381] on input "Specific Product Pages" at bounding box center [1129, 386] width 16 height 16
radio input "true"
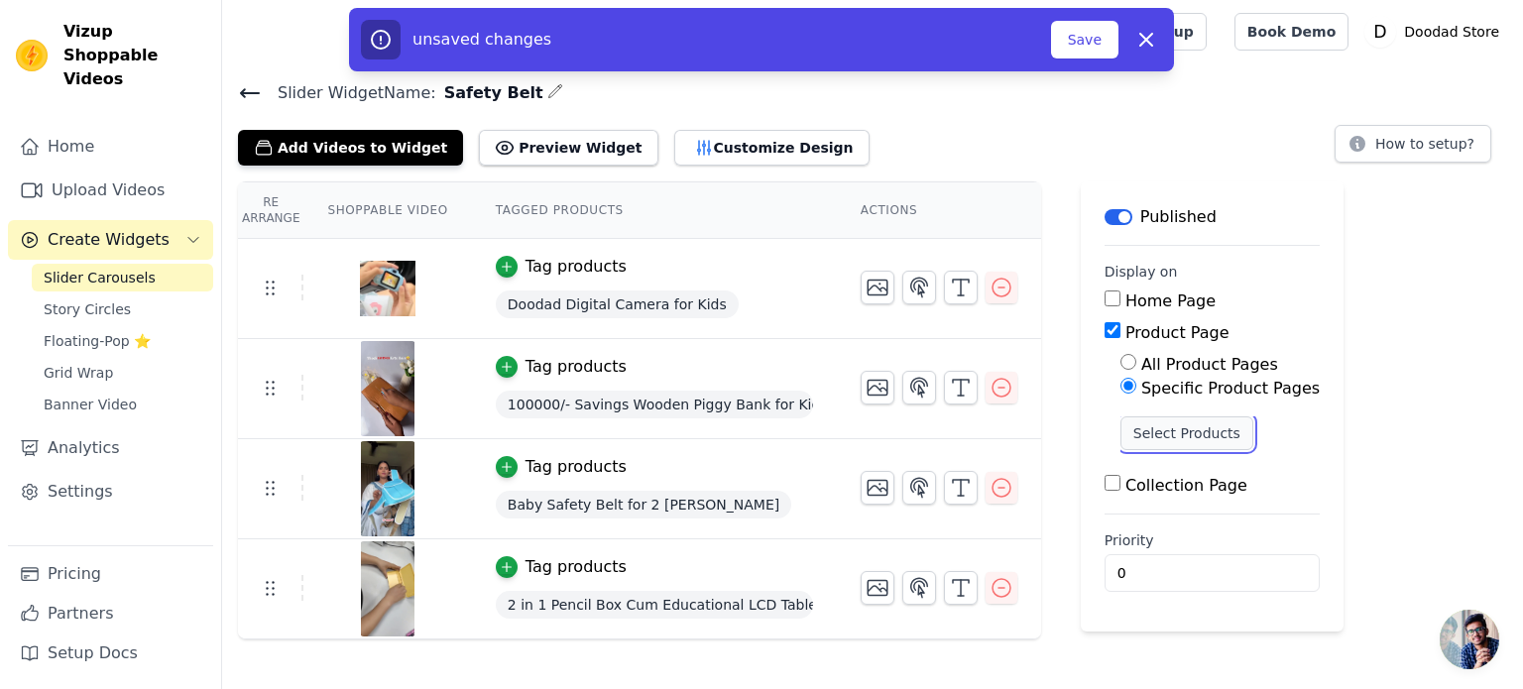
click at [1145, 427] on button "Select Products" at bounding box center [1187, 434] width 133 height 34
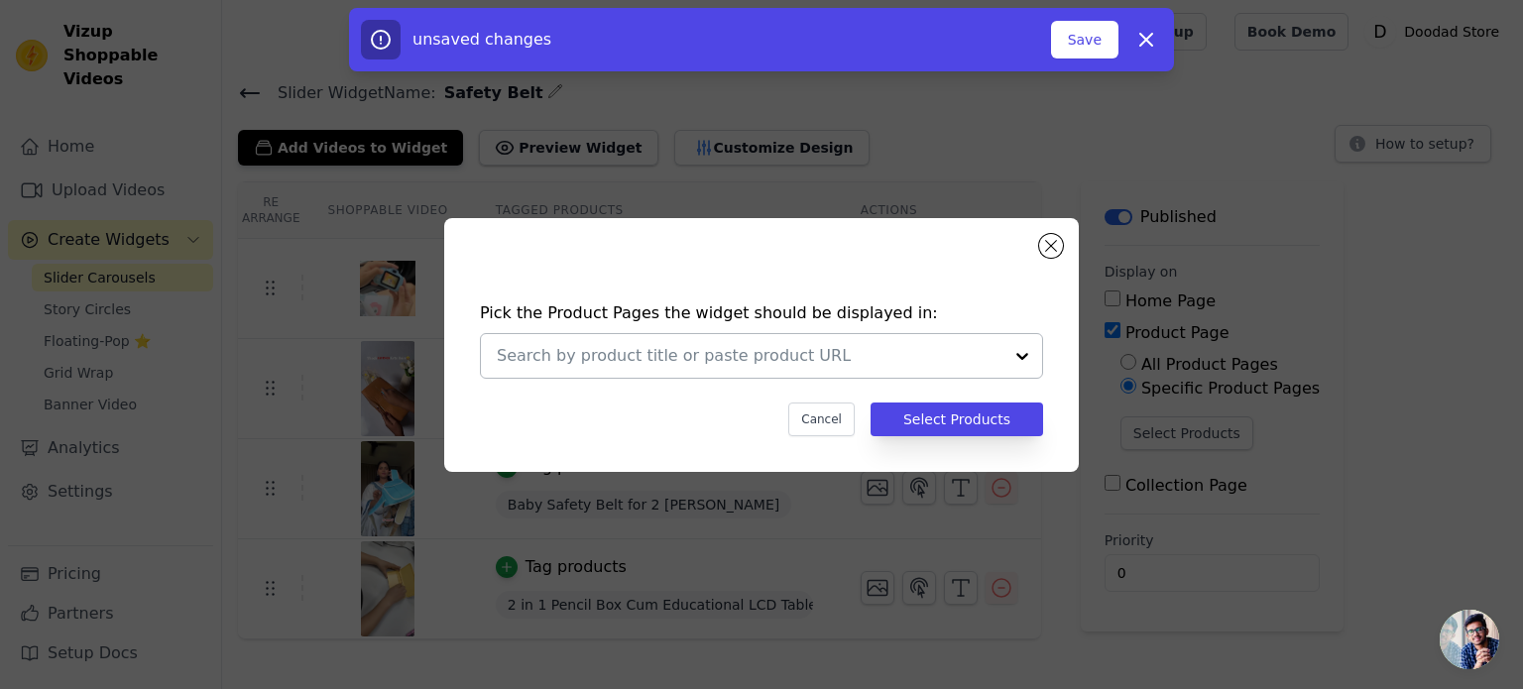
click at [1022, 350] on div at bounding box center [1023, 356] width 40 height 44
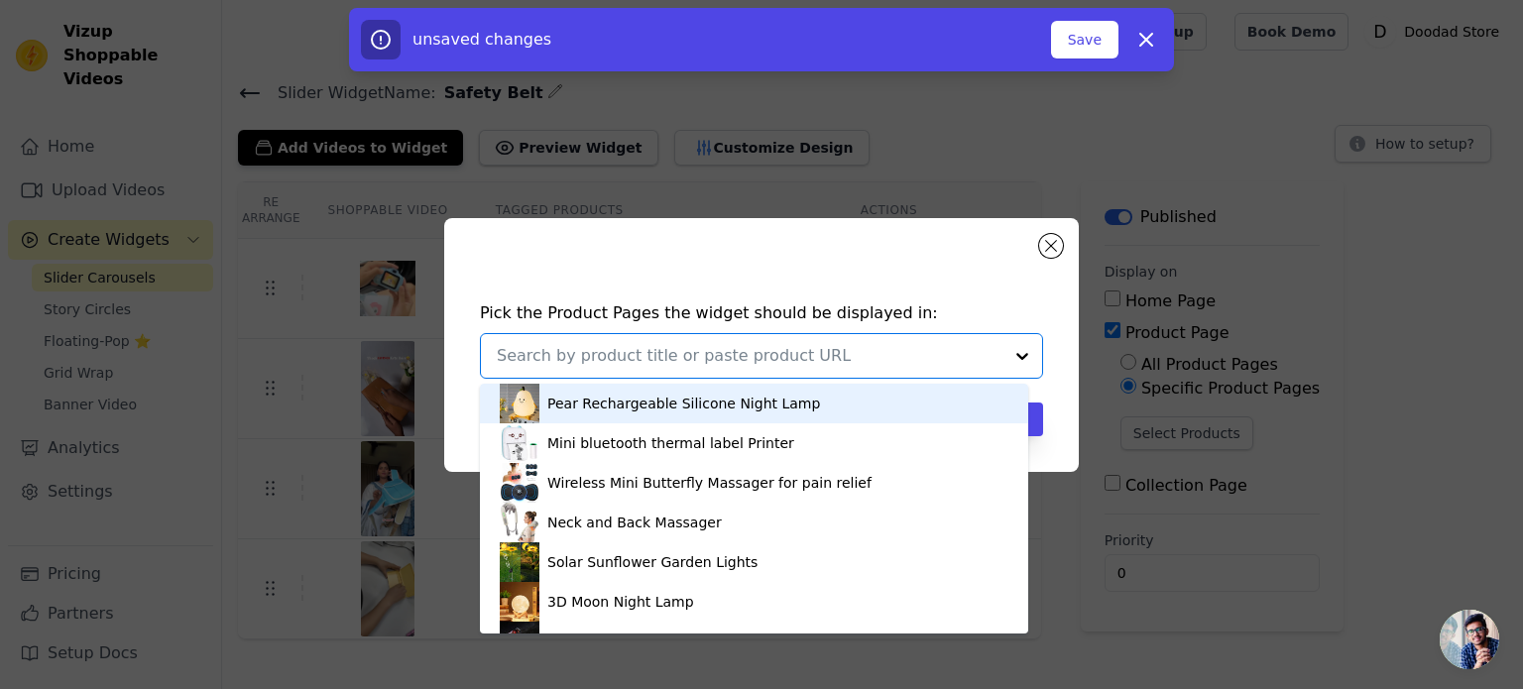
click at [1022, 350] on div at bounding box center [1023, 356] width 40 height 44
click at [1051, 248] on button "Close modal" at bounding box center [1051, 246] width 24 height 24
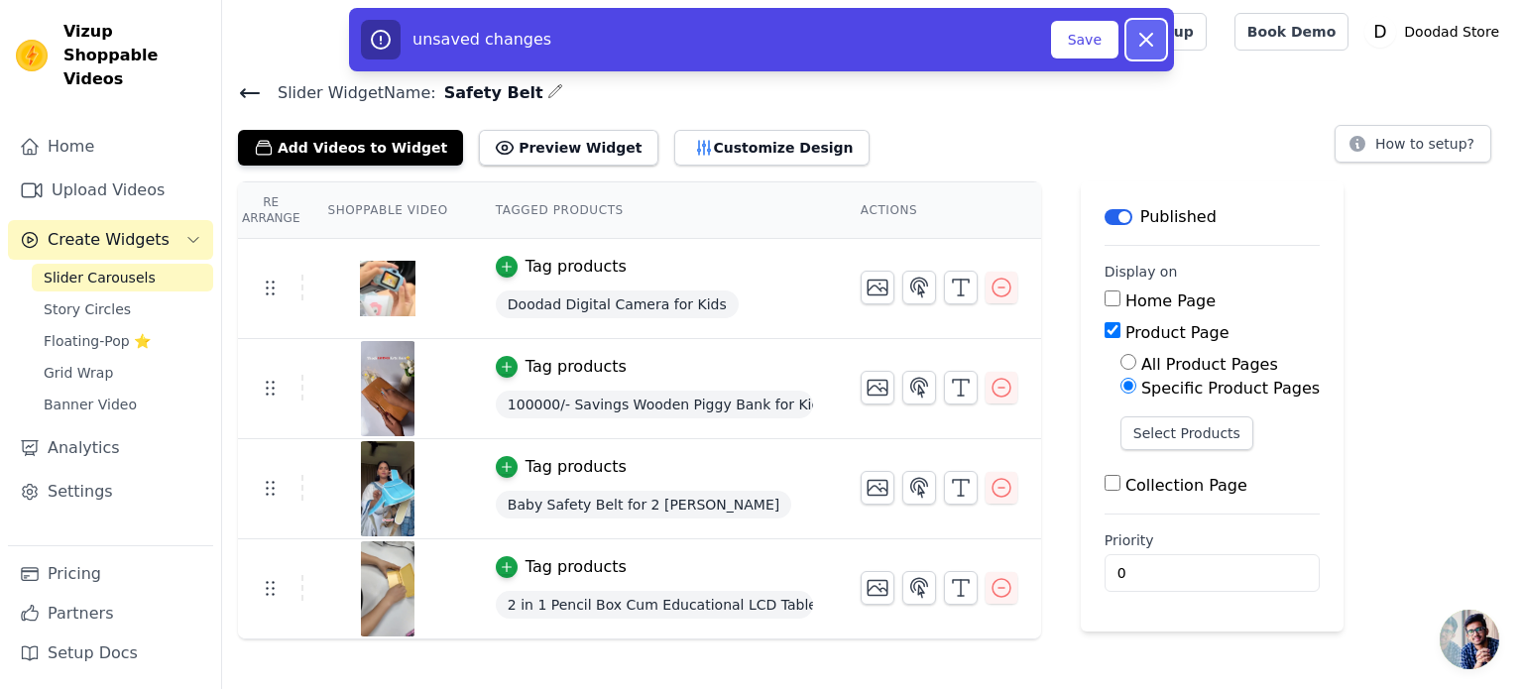
click at [1147, 47] on icon "button" at bounding box center [1147, 40] width 24 height 24
